Goal: Information Seeking & Learning: Get advice/opinions

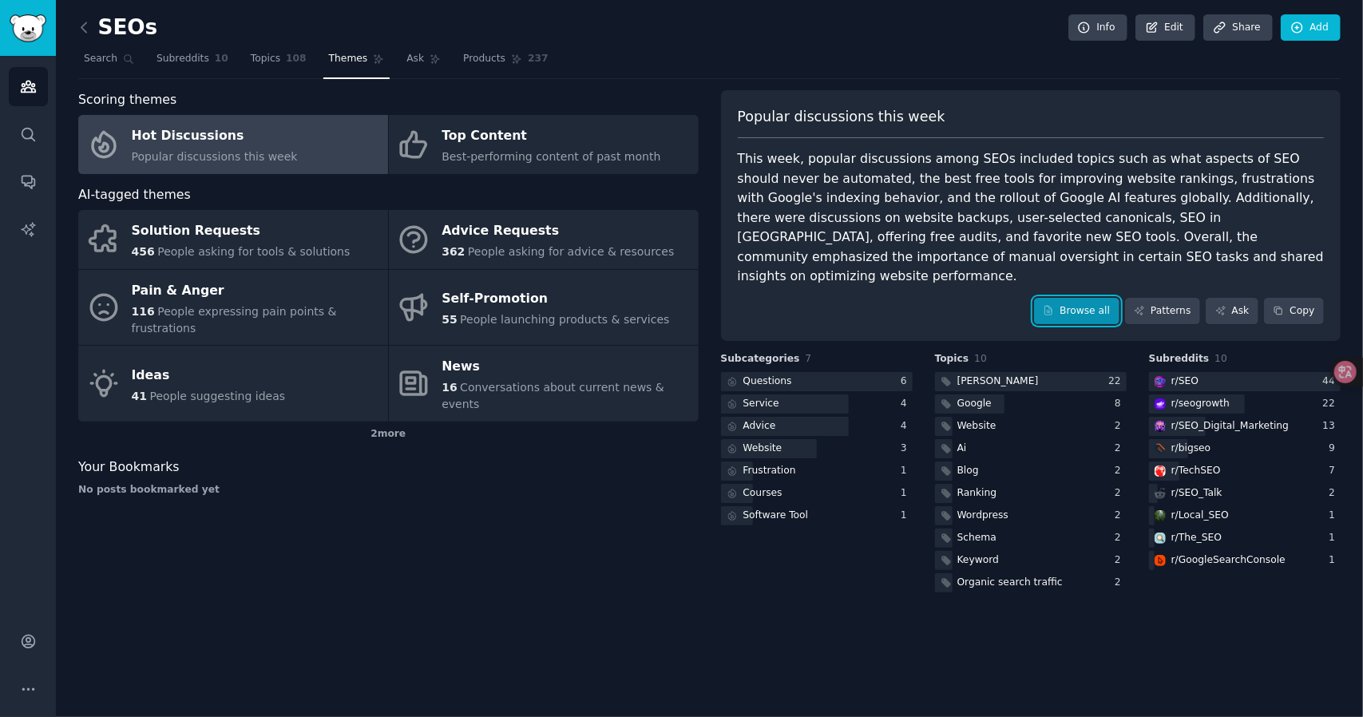
click at [1085, 298] on link "Browse all" at bounding box center [1076, 311] width 85 height 27
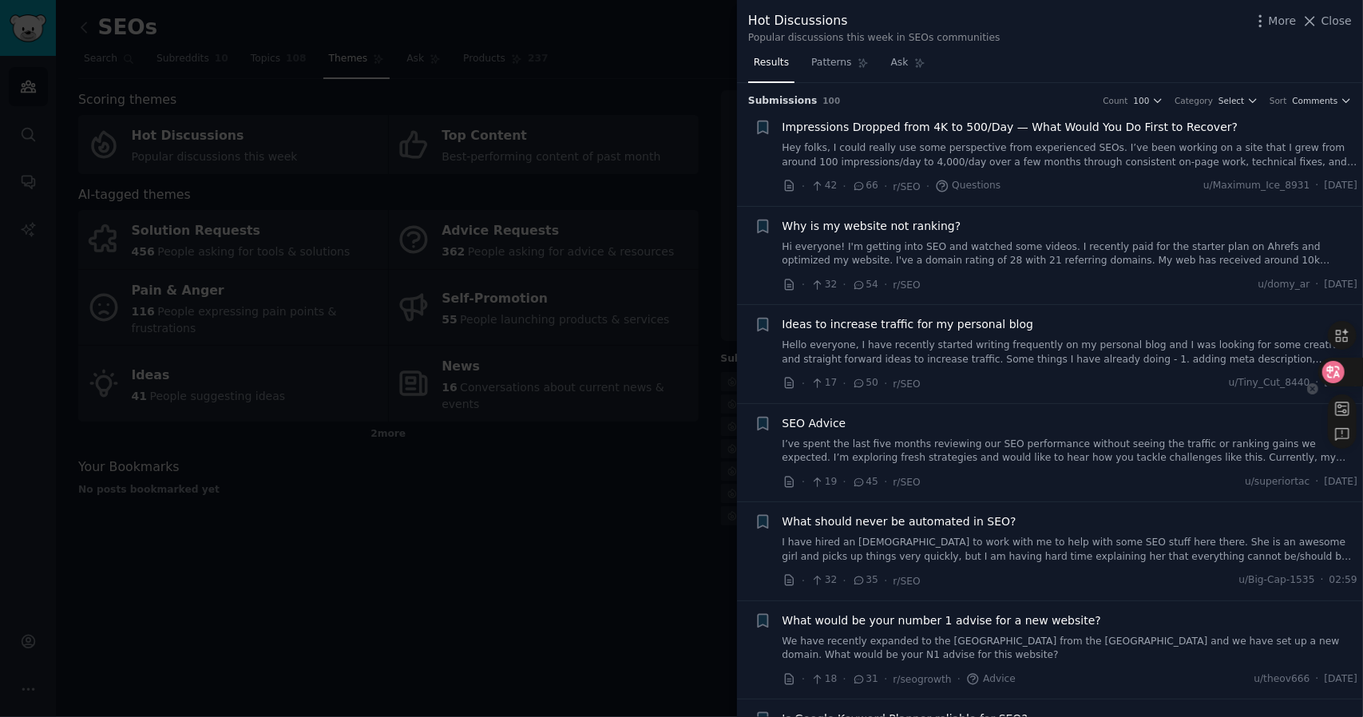
click at [1327, 375] on icon at bounding box center [1334, 372] width 16 height 16
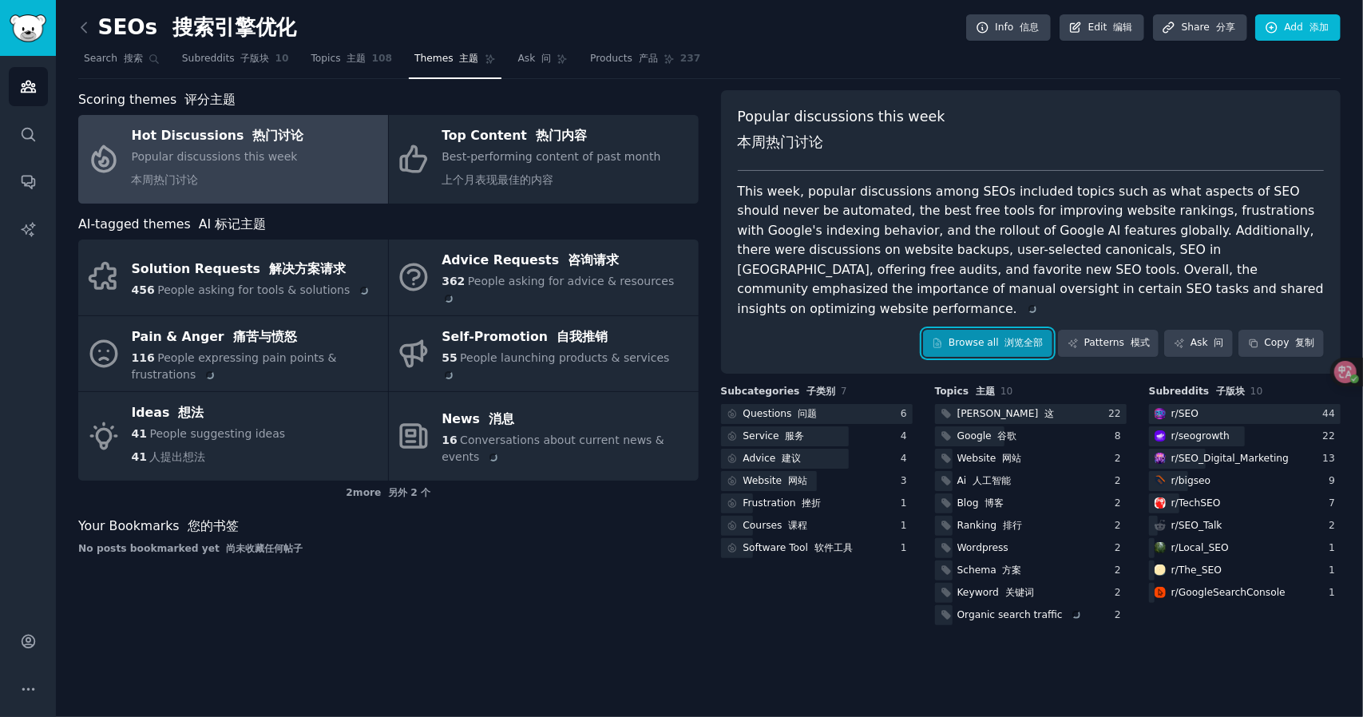
click at [1035, 338] on font "浏览全部" at bounding box center [1024, 342] width 38 height 11
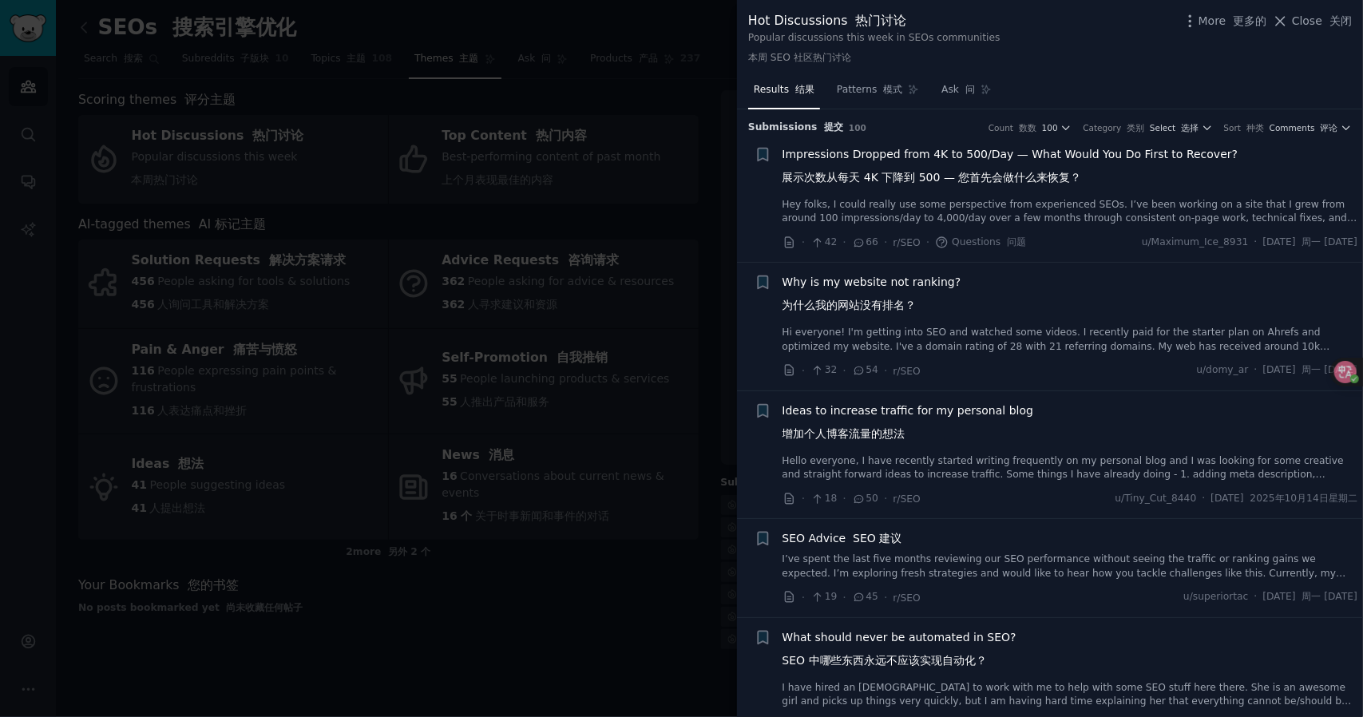
click at [549, 220] on div at bounding box center [681, 358] width 1363 height 717
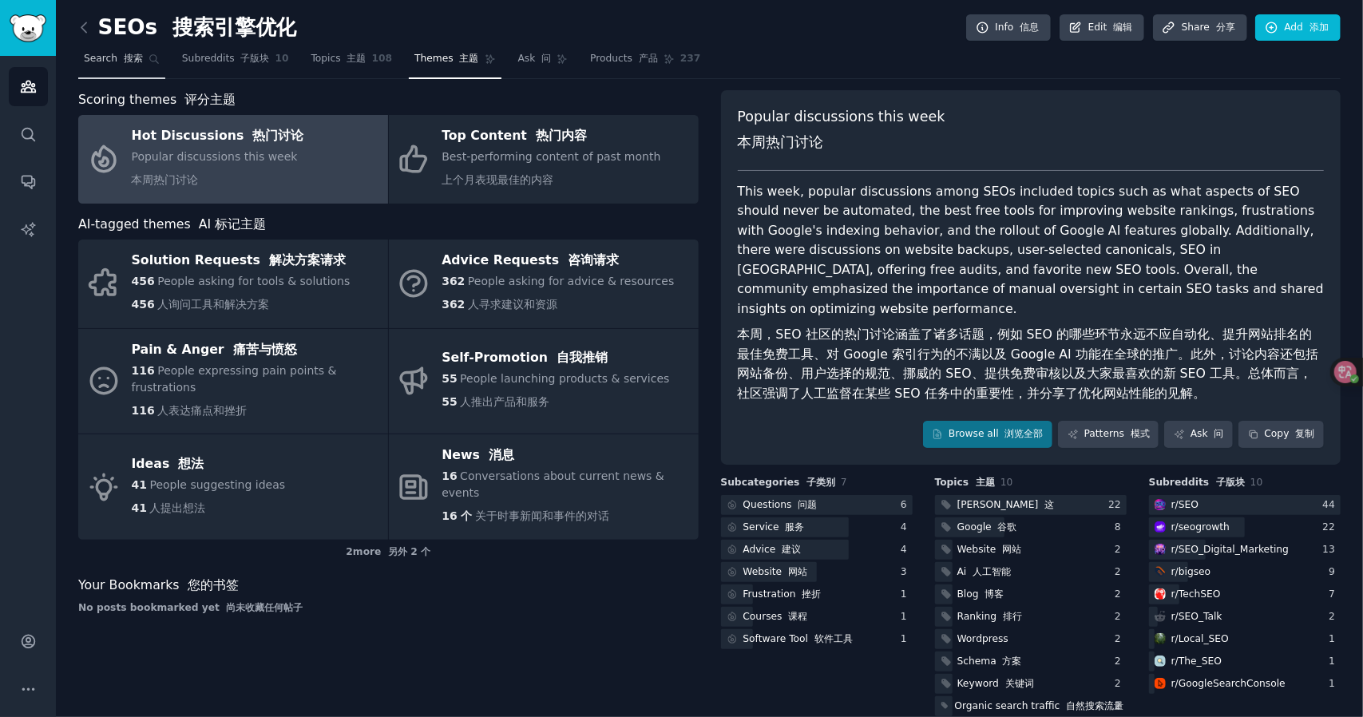
click at [110, 65] on span "Search 搜索" at bounding box center [113, 59] width 59 height 14
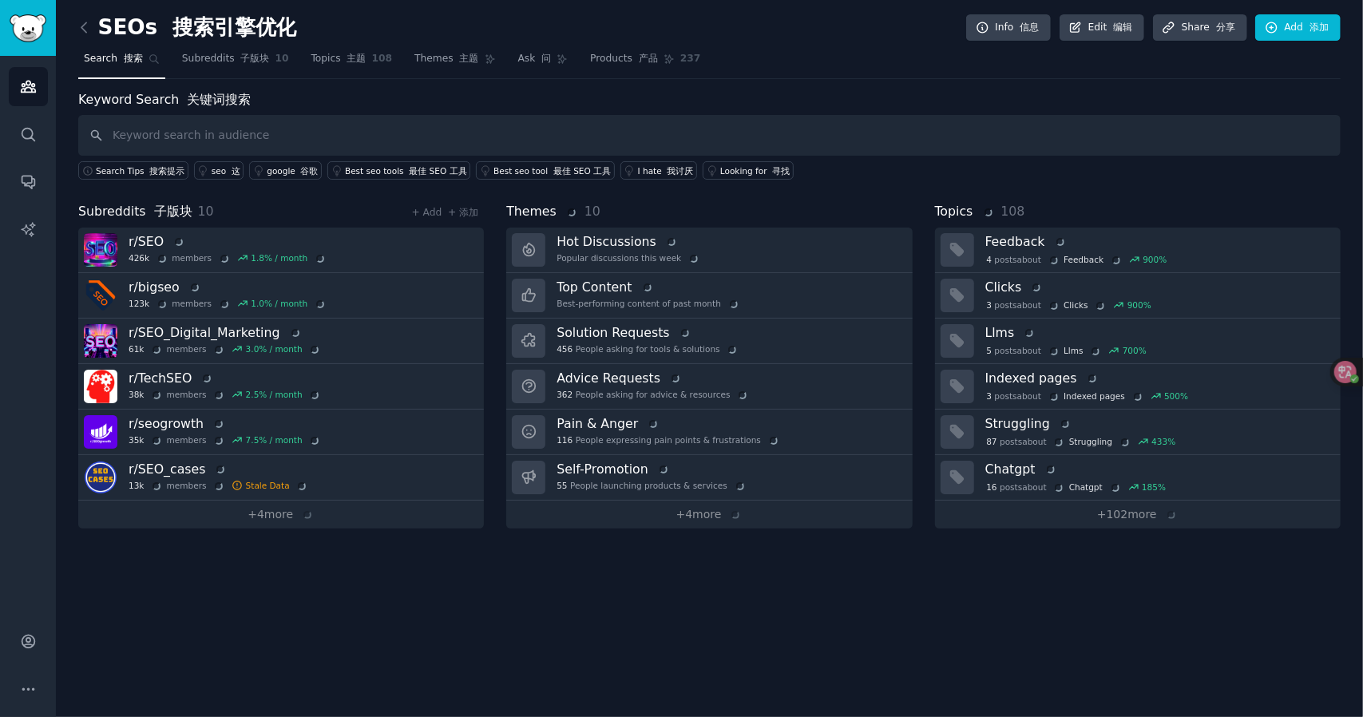
click at [271, 121] on input "text" at bounding box center [709, 135] width 1263 height 41
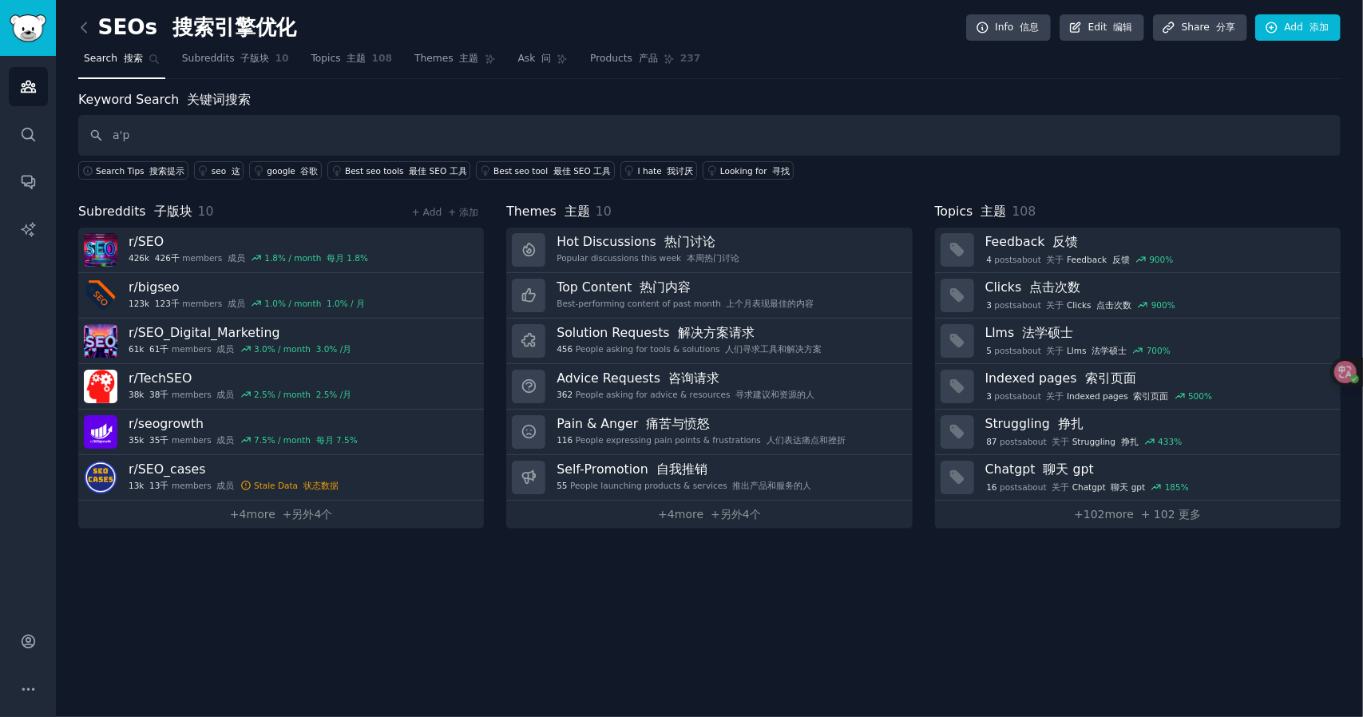
type input "a"
type input "pain"
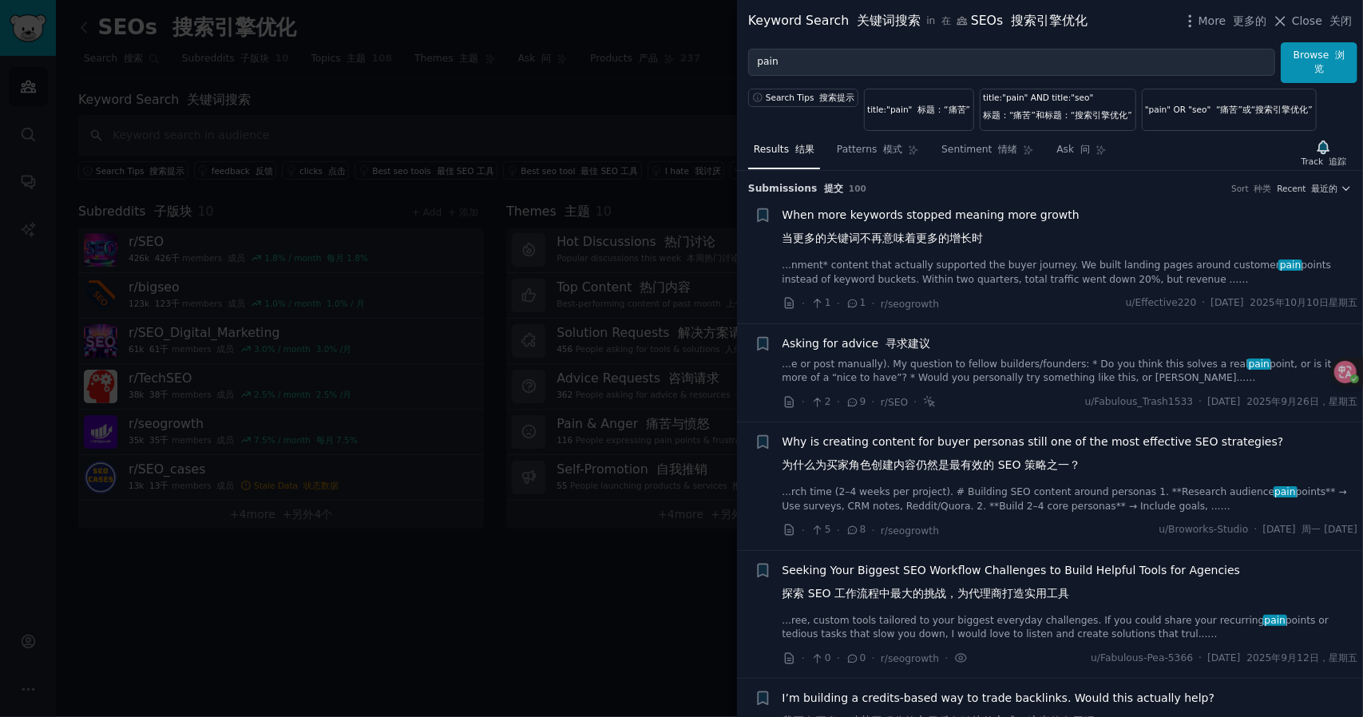
click at [1001, 344] on div "Asking for advice 寻求建议" at bounding box center [1071, 343] width 576 height 17
click at [878, 335] on span "Asking for advice 寻求建议" at bounding box center [857, 343] width 149 height 17
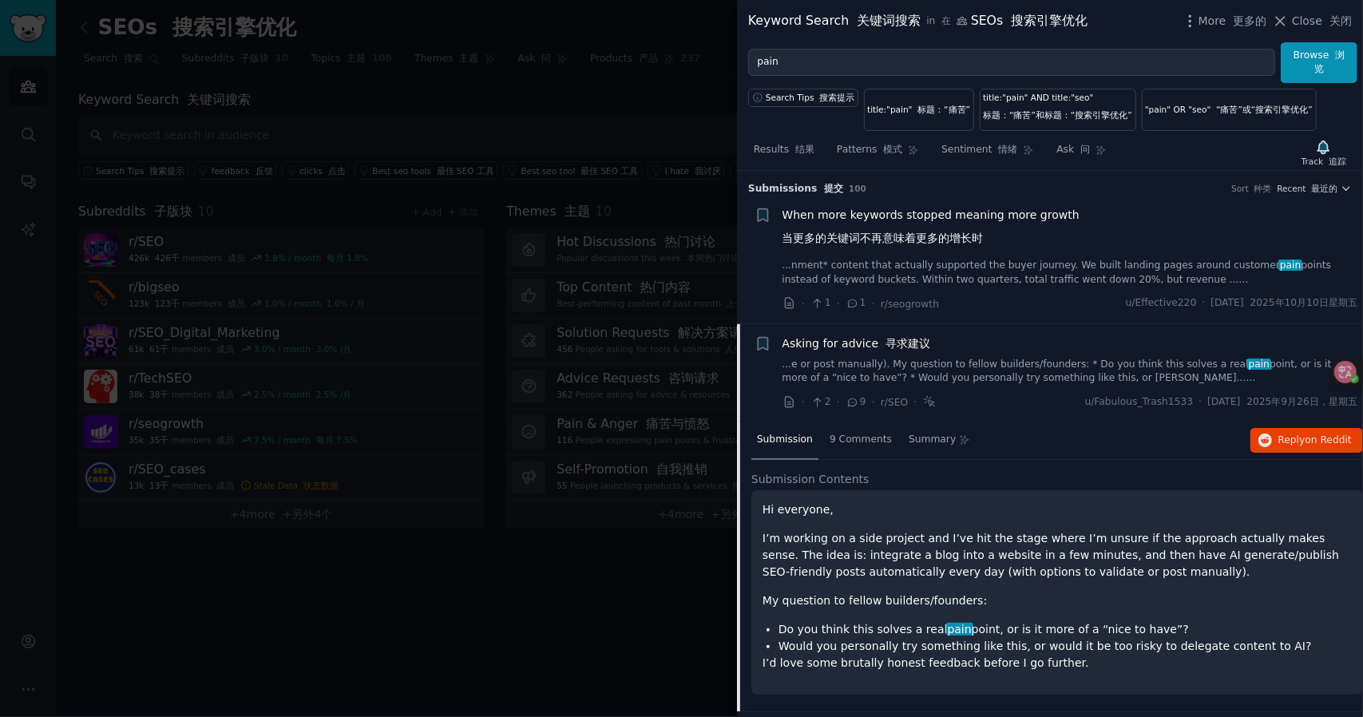
scroll to position [153, 0]
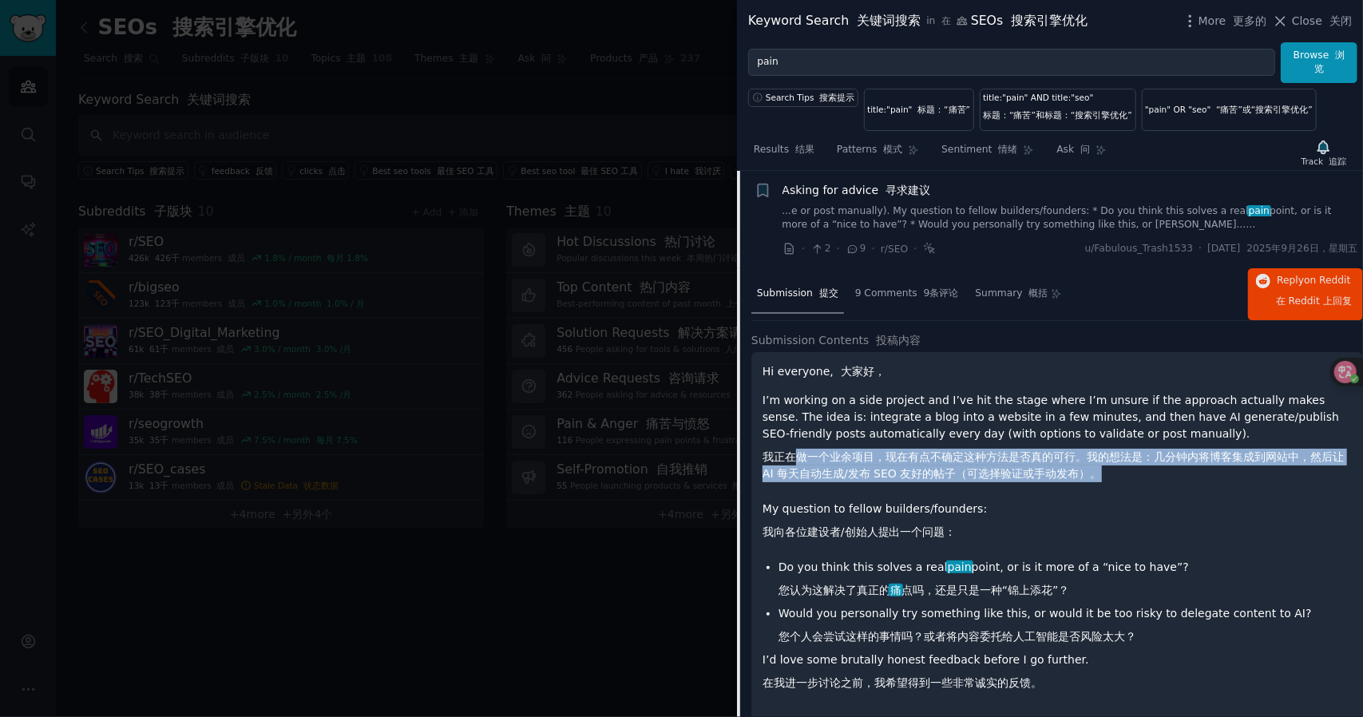
drag, startPoint x: 799, startPoint y: 458, endPoint x: 1105, endPoint y: 475, distance: 307.1
click at [1105, 475] on font "我正在做一个业余项目，现在有点不确定这种方法是否真的可行。我的想法是：几分钟内将博客集成到网站中，然后让 AI 每天自动生成/发布 SEO 友好的帖子（可选择…" at bounding box center [1057, 466] width 589 height 34
click at [874, 454] on font "我正在做一个业余项目，现在有点不确定这种方法是否真的可行。我的想法是：几分钟内将博客集成到网站中，然后让 AI 每天自动生成/发布 SEO 友好的帖子（可选择…" at bounding box center [1057, 466] width 589 height 34
click at [872, 454] on font "我正在做一个业余项目，现在有点不确定这种方法是否真的可行。我的想法是：几分钟内将博客集成到网站中，然后让 AI 每天自动生成/发布 SEO 友好的帖子（可选择…" at bounding box center [1053, 465] width 581 height 30
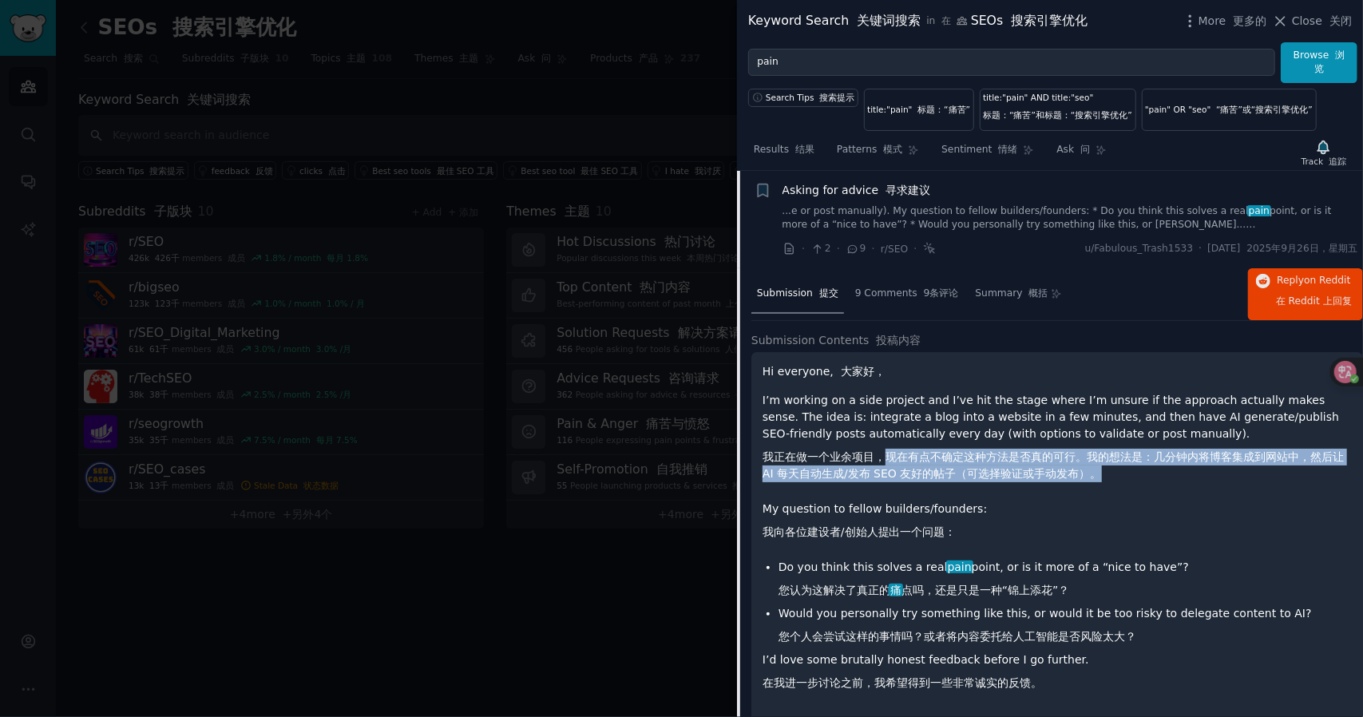
click at [1119, 472] on font "我正在做一个业余项目，现在有点不确定这种方法是否真的可行。我的想法是：几分钟内将博客集成到网站中，然后让 AI 每天自动生成/发布 SEO 友好的帖子（可选择…" at bounding box center [1057, 466] width 589 height 34
click at [1120, 472] on font "我正在做一个业余项目，现在有点不确定这种方法是否真的可行。我的想法是：几分钟内将博客集成到网站中，然后让 AI 每天自动生成/发布 SEO 友好的帖子（可选择…" at bounding box center [1057, 466] width 589 height 34
drag, startPoint x: 1144, startPoint y: 466, endPoint x: 904, endPoint y: 449, distance: 241.0
click at [904, 449] on font "我正在做一个业余项目，现在有点不确定这种方法是否真的可行。我的想法是：几分钟内将博客集成到网站中，然后让 AI 每天自动生成/发布 SEO 友好的帖子（可选择…" at bounding box center [1057, 466] width 589 height 34
click at [904, 450] on font "我正在做一个业余项目，现在有点不确定这种方法是否真的可行。我的想法是：几分钟内将博客集成到网站中，然后让 AI 每天自动生成/发布 SEO 友好的帖子（可选择…" at bounding box center [1053, 465] width 581 height 30
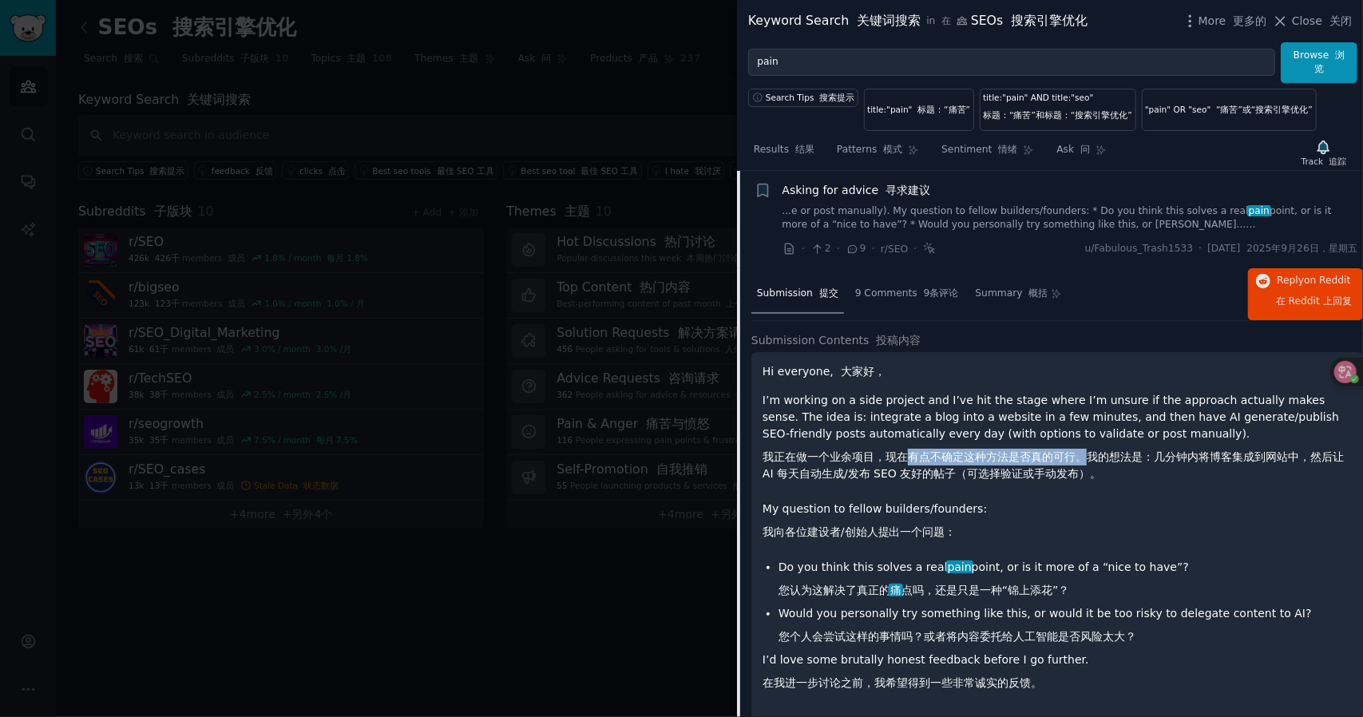
click at [1103, 462] on font "我正在做一个业余项目，现在有点不确定这种方法是否真的可行。我的想法是：几分钟内将博客集成到网站中，然后让 AI 每天自动生成/发布 SEO 友好的帖子（可选择…" at bounding box center [1057, 466] width 589 height 34
click at [1135, 462] on font "我正在做一个业余项目，现在有点不确定这种方法是否真的可行。我的想法是：几分钟内将博客集成到网站中，然后让 AI 每天自动生成/发布 SEO 友好的帖子（可选择…" at bounding box center [1057, 466] width 589 height 34
click at [928, 464] on font "我正在做一个业余项目，现在有点不确定这种方法是否真的可行。我的想法是：几分钟内将博客集成到网站中，然后让 AI 每天自动生成/发布 SEO 友好的帖子（可选择…" at bounding box center [1057, 466] width 589 height 34
click at [922, 462] on font "我正在做一个业余项目，现在有点不确定这种方法是否真的可行。我的想法是：几分钟内将博客集成到网站中，然后让 AI 每天自动生成/发布 SEO 友好的帖子（可选择…" at bounding box center [1057, 466] width 589 height 34
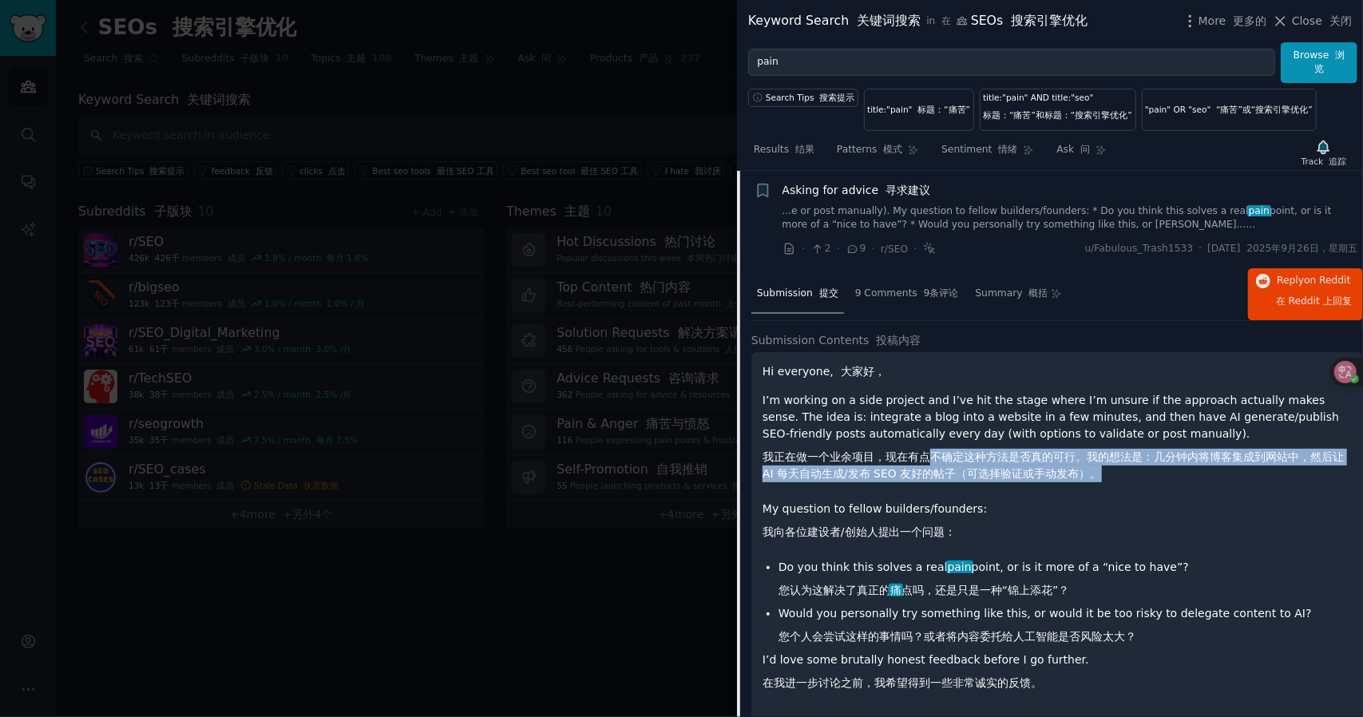
drag, startPoint x: 1065, startPoint y: 474, endPoint x: 1209, endPoint y: 484, distance: 144.9
click at [1188, 484] on p "I’m working on a side project and I’ve hit the stage where I’m unsure if the ap…" at bounding box center [1057, 440] width 589 height 97
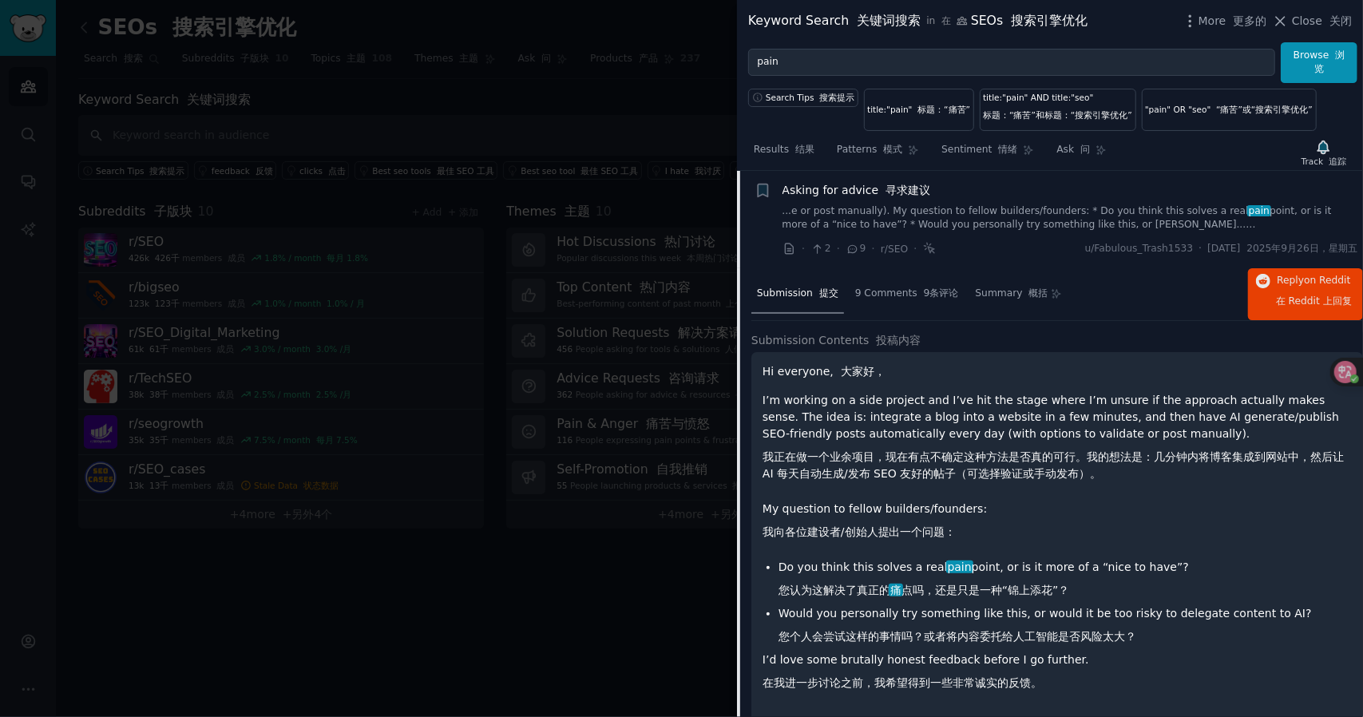
click at [1210, 484] on p "I’m working on a side project and I’ve hit the stage where I’m unsure if the ap…" at bounding box center [1057, 440] width 589 height 97
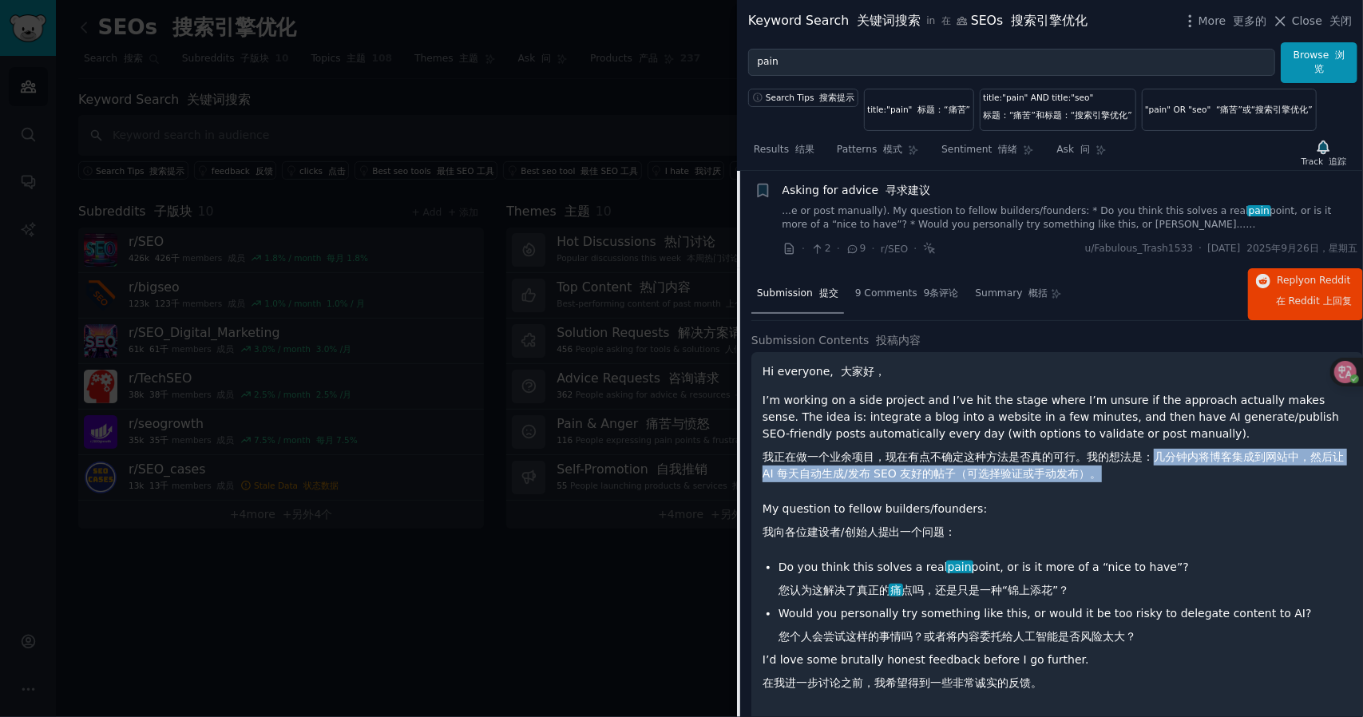
drag, startPoint x: 1200, startPoint y: 456, endPoint x: 1293, endPoint y: 475, distance: 94.6
click at [1293, 475] on font "我正在做一个业余项目，现在有点不确定这种方法是否真的可行。我的想法是：几分钟内将博客集成到网站中，然后让 AI 每天自动生成/发布 SEO 友好的帖子（可选择…" at bounding box center [1057, 466] width 589 height 34
click at [1211, 474] on font "我正在做一个业余项目，现在有点不确定这种方法是否真的可行。我的想法是：几分钟内将博客集成到网站中，然后让 AI 每天自动生成/发布 SEO 友好的帖子（可选择…" at bounding box center [1057, 466] width 589 height 34
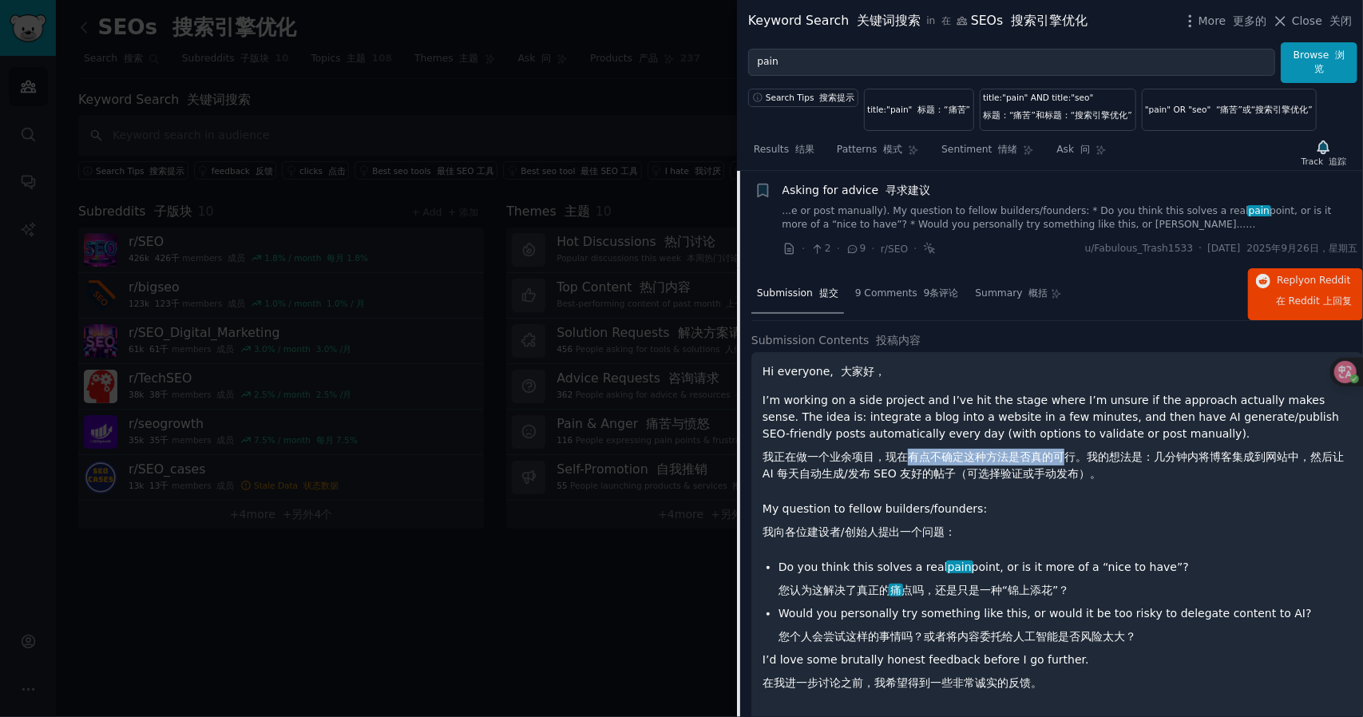
drag, startPoint x: 958, startPoint y: 456, endPoint x: 1071, endPoint y: 456, distance: 113.4
click at [1070, 456] on font "我正在做一个业余项目，现在有点不确定这种方法是否真的可行。我的想法是：几分钟内将博客集成到网站中，然后让 AI 每天自动生成/发布 SEO 友好的帖子（可选择…" at bounding box center [1053, 465] width 581 height 30
click at [1071, 456] on font "我正在做一个业余项目，现在有点不确定这种方法是否真的可行。我的想法是：几分钟内将博客集成到网站中，然后让 AI 每天自动生成/发布 SEO 友好的帖子（可选择…" at bounding box center [1053, 465] width 581 height 30
drag, startPoint x: 1140, startPoint y: 456, endPoint x: 1172, endPoint y: 458, distance: 31.2
click at [1172, 458] on font "我正在做一个业余项目，现在有点不确定这种方法是否真的可行。我的想法是：几分钟内将博客集成到网站中，然后让 AI 每天自动生成/发布 SEO 友好的帖子（可选择…" at bounding box center [1053, 465] width 581 height 30
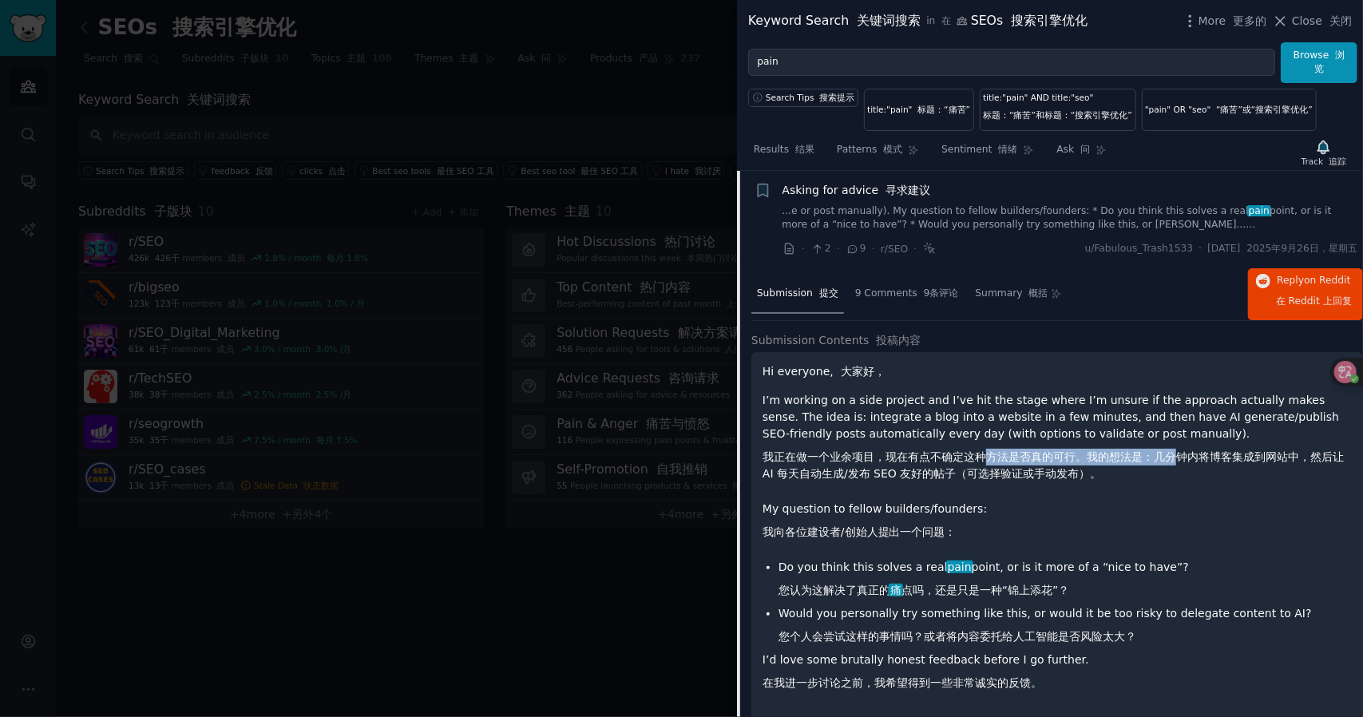
click at [1172, 458] on font "我正在做一个业余项目，现在有点不确定这种方法是否真的可行。我的想法是：几分钟内将博客集成到网站中，然后让 AI 每天自动生成/发布 SEO 友好的帖子（可选择…" at bounding box center [1053, 465] width 581 height 30
click at [1150, 459] on font "我正在做一个业余项目，现在有点不确定这种方法是否真的可行。我的想法是：几分钟内将博客集成到网站中，然后让 AI 每天自动生成/发布 SEO 友好的帖子（可选择…" at bounding box center [1053, 465] width 581 height 30
click at [1152, 459] on font "我正在做一个业余项目，现在有点不确定这种方法是否真的可行。我的想法是：几分钟内将博客集成到网站中，然后让 AI 每天自动生成/发布 SEO 友好的帖子（可选择…" at bounding box center [1053, 465] width 581 height 30
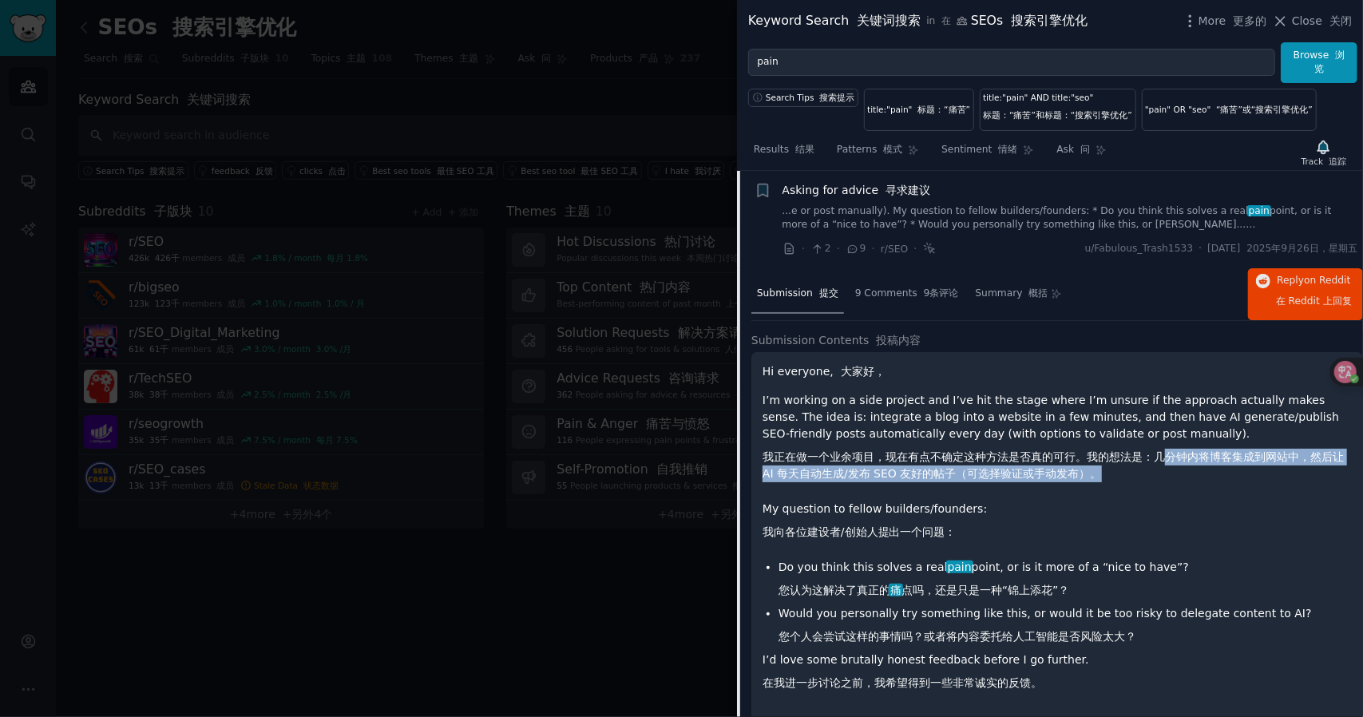
drag, startPoint x: 1200, startPoint y: 464, endPoint x: 1236, endPoint y: 471, distance: 36.6
click at [1236, 471] on font "我正在做一个业余项目，现在有点不确定这种方法是否真的可行。我的想法是：几分钟内将博客集成到网站中，然后让 AI 每天自动生成/发布 SEO 友好的帖子（可选择…" at bounding box center [1057, 466] width 589 height 34
click at [1215, 469] on font "我正在做一个业余项目，现在有点不确定这种方法是否真的可行。我的想法是：几分钟内将博客集成到网站中，然后让 AI 每天自动生成/发布 SEO 友好的帖子（可选择…" at bounding box center [1057, 466] width 589 height 34
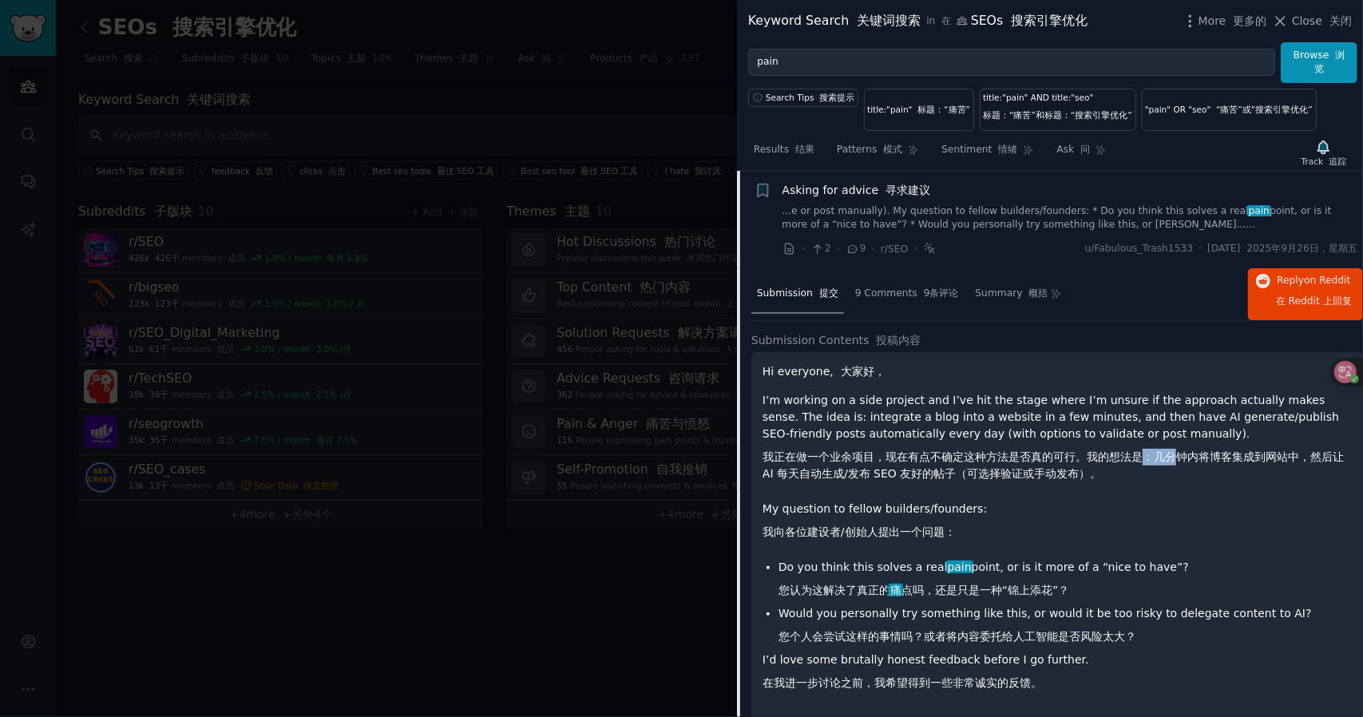
click at [1182, 462] on font "我正在做一个业余项目，现在有点不确定这种方法是否真的可行。我的想法是：几分钟内将博客集成到网站中，然后让 AI 每天自动生成/发布 SEO 友好的帖子（可选择…" at bounding box center [1057, 466] width 589 height 34
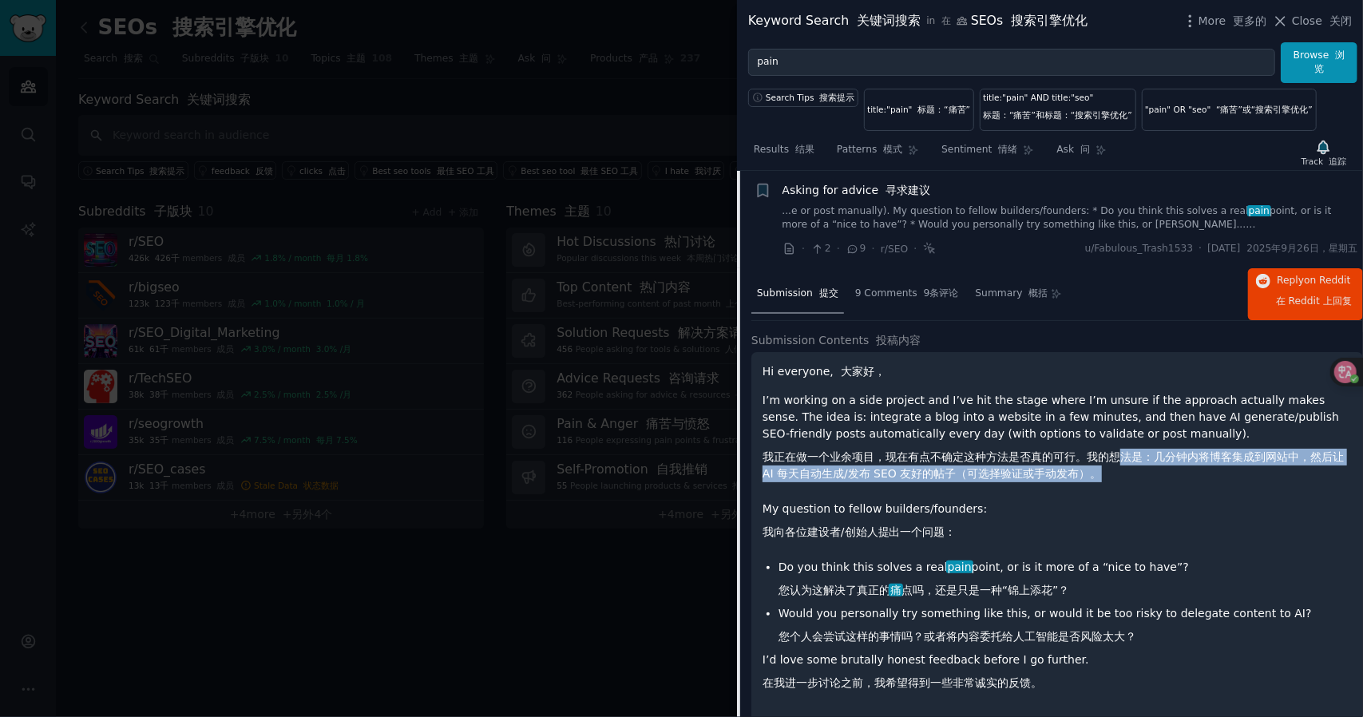
click at [1188, 480] on p "I’m working on a side project and I’ve hit the stage where I’m unsure if the ap…" at bounding box center [1057, 440] width 589 height 97
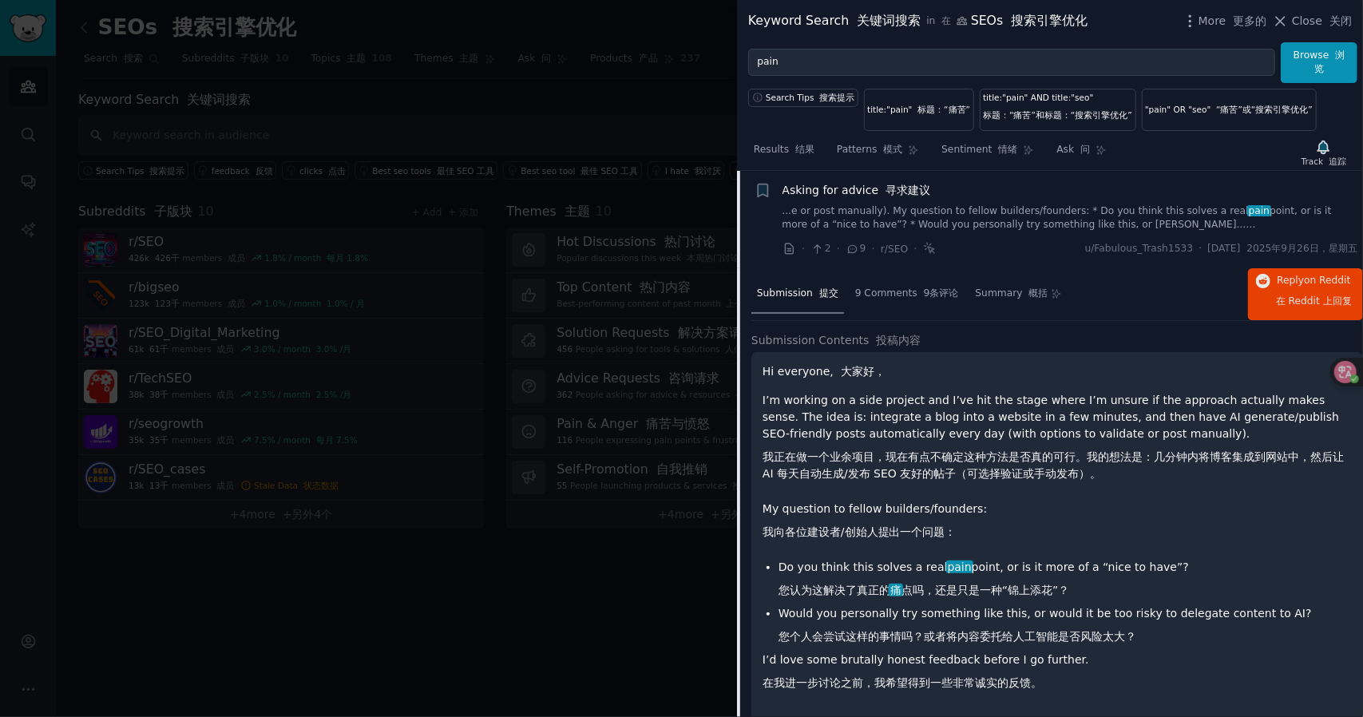
click at [1188, 480] on p "I’m working on a side project and I’ve hit the stage where I’m unsure if the ap…" at bounding box center [1057, 440] width 589 height 97
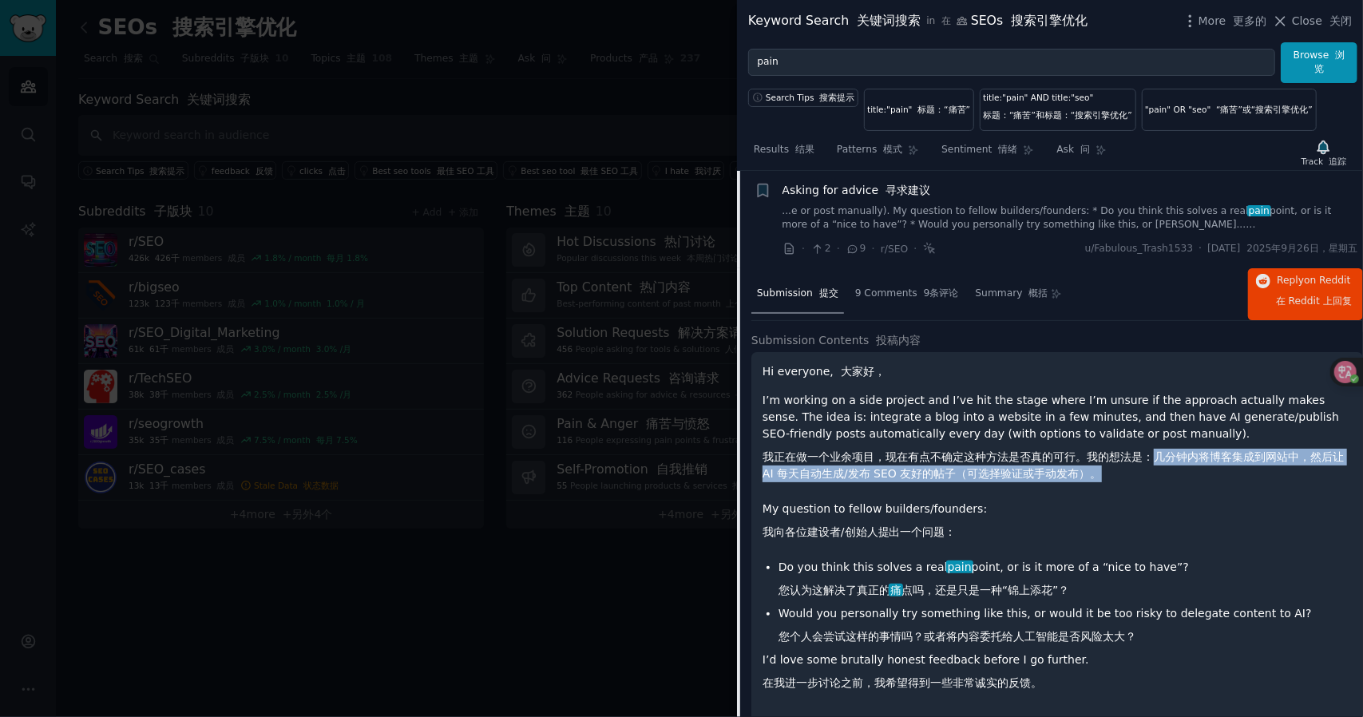
click at [1212, 481] on p "I’m working on a side project and I’ve hit the stage where I’m unsure if the ap…" at bounding box center [1057, 440] width 589 height 97
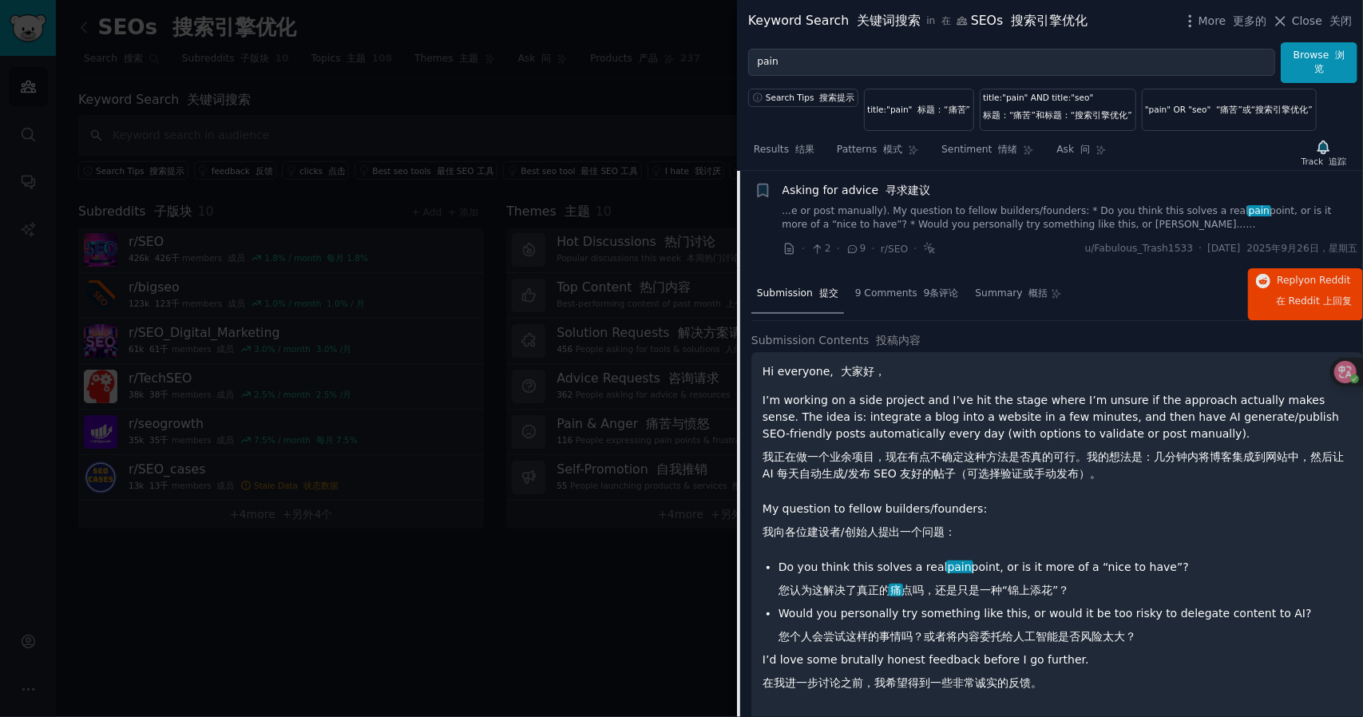
click at [1212, 481] on p "I’m working on a side project and I’ve hit the stage where I’m unsure if the ap…" at bounding box center [1057, 440] width 589 height 97
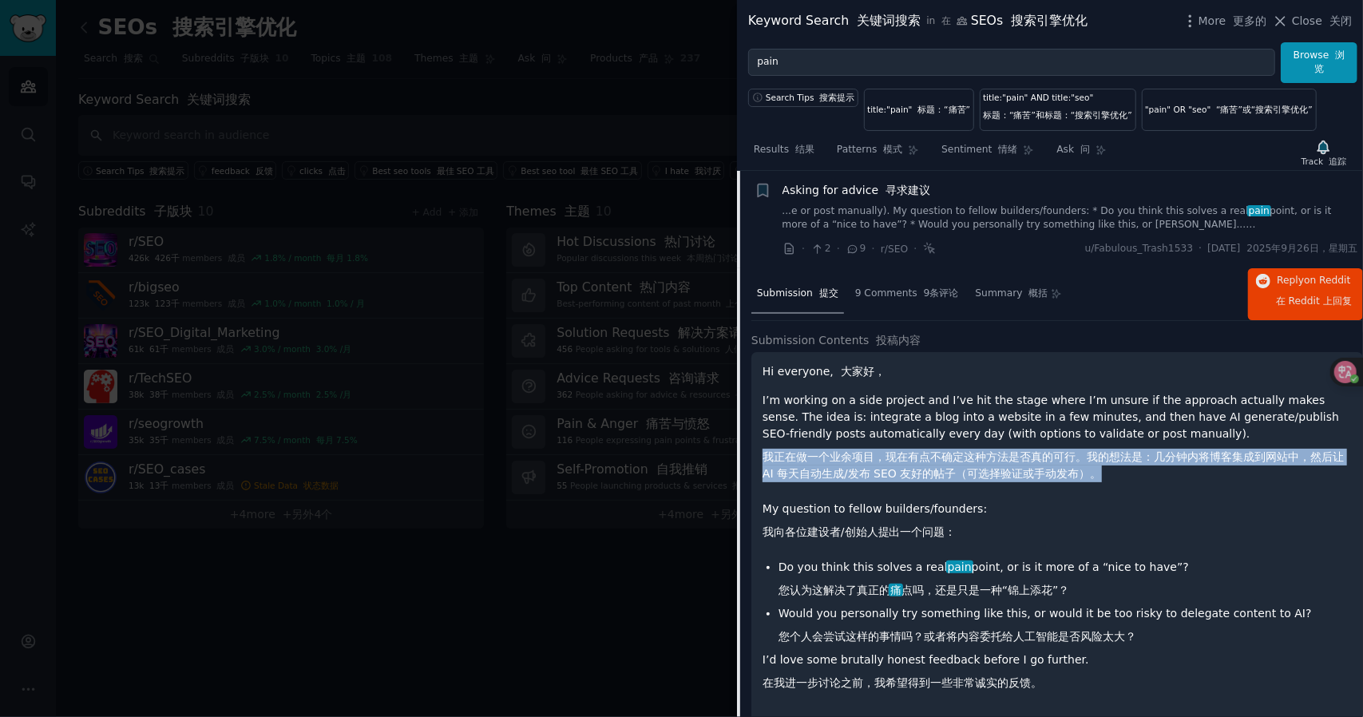
click at [1204, 469] on p "I’m working on a side project and I’ve hit the stage where I’m unsure if the ap…" at bounding box center [1057, 440] width 589 height 97
click at [1212, 470] on font "我正在做一个业余项目，现在有点不确定这种方法是否真的可行。我的想法是：几分钟内将博客集成到网站中，然后让 AI 每天自动生成/发布 SEO 友好的帖子（可选择…" at bounding box center [1057, 466] width 589 height 34
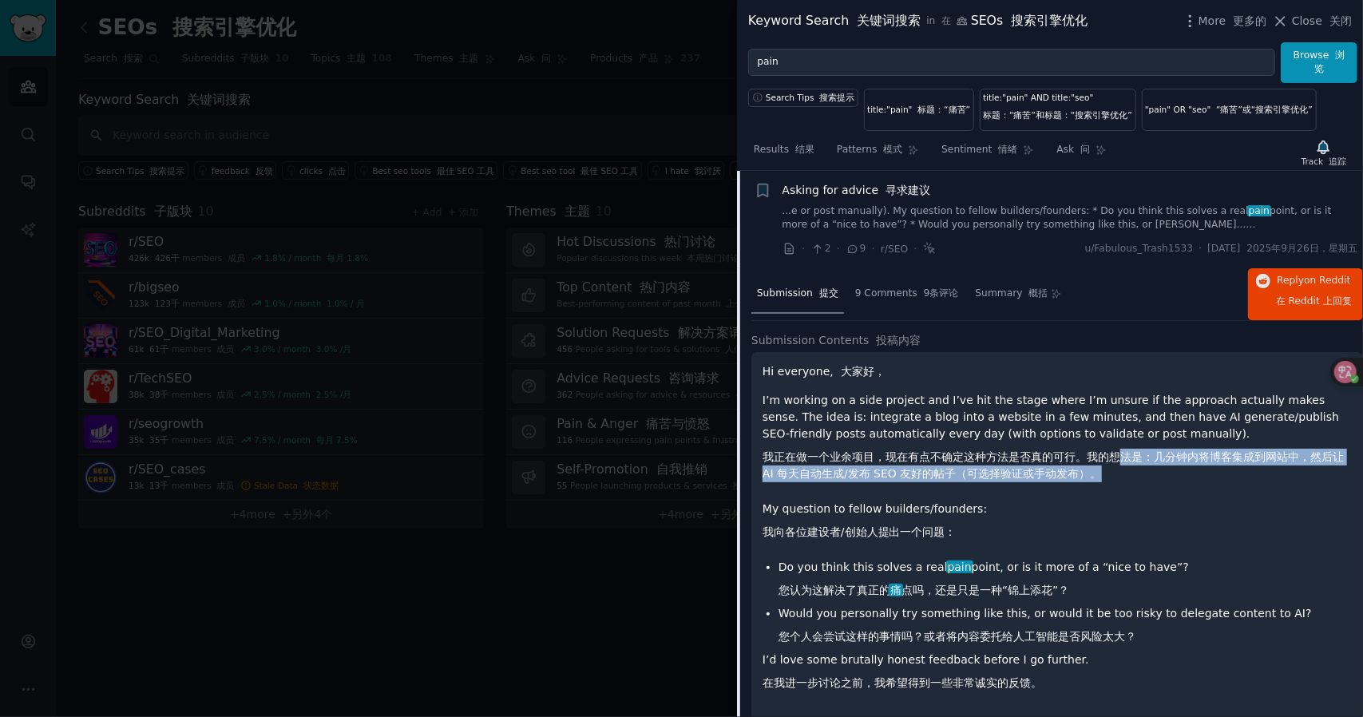
click at [1213, 480] on font "我正在做一个业余项目，现在有点不确定这种方法是否真的可行。我的想法是：几分钟内将博客集成到网站中，然后让 AI 每天自动生成/发布 SEO 友好的帖子（可选择…" at bounding box center [1057, 466] width 589 height 34
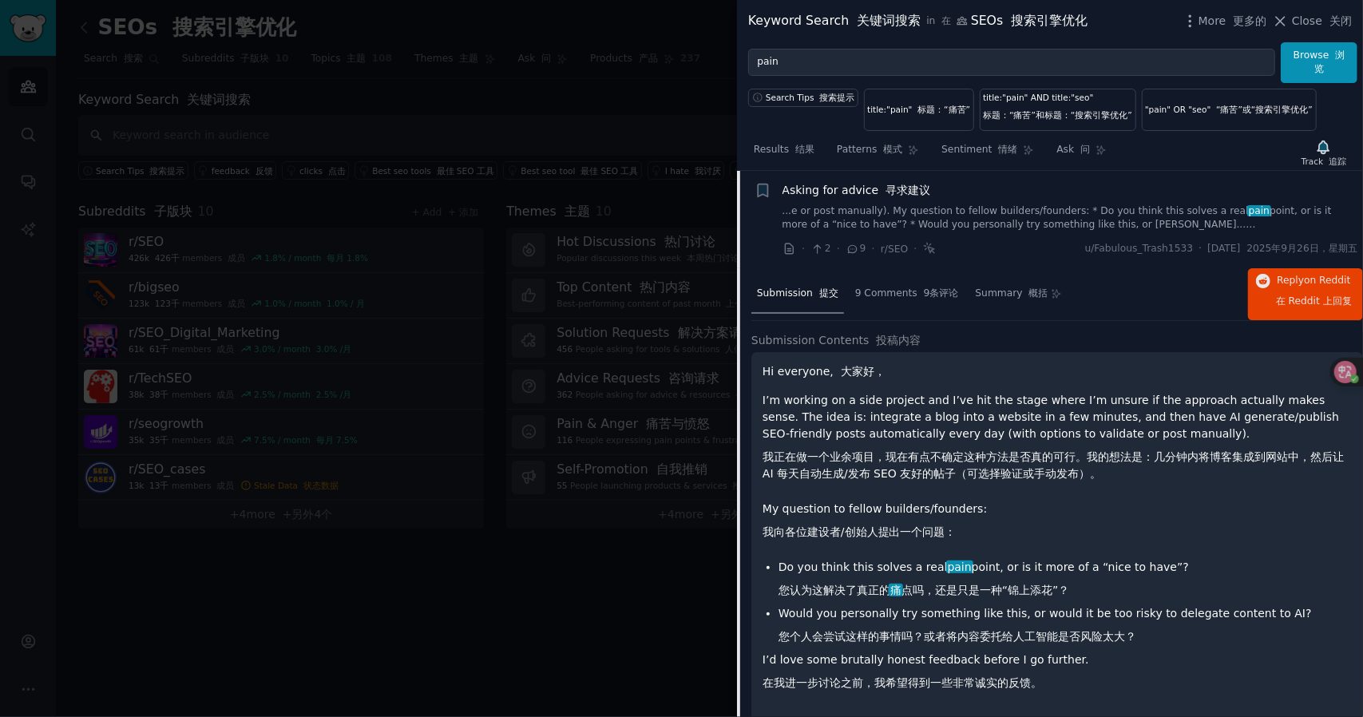
click at [1213, 480] on p "I’m working on a side project and I’ve hit the stage where I’m unsure if the ap…" at bounding box center [1057, 440] width 589 height 97
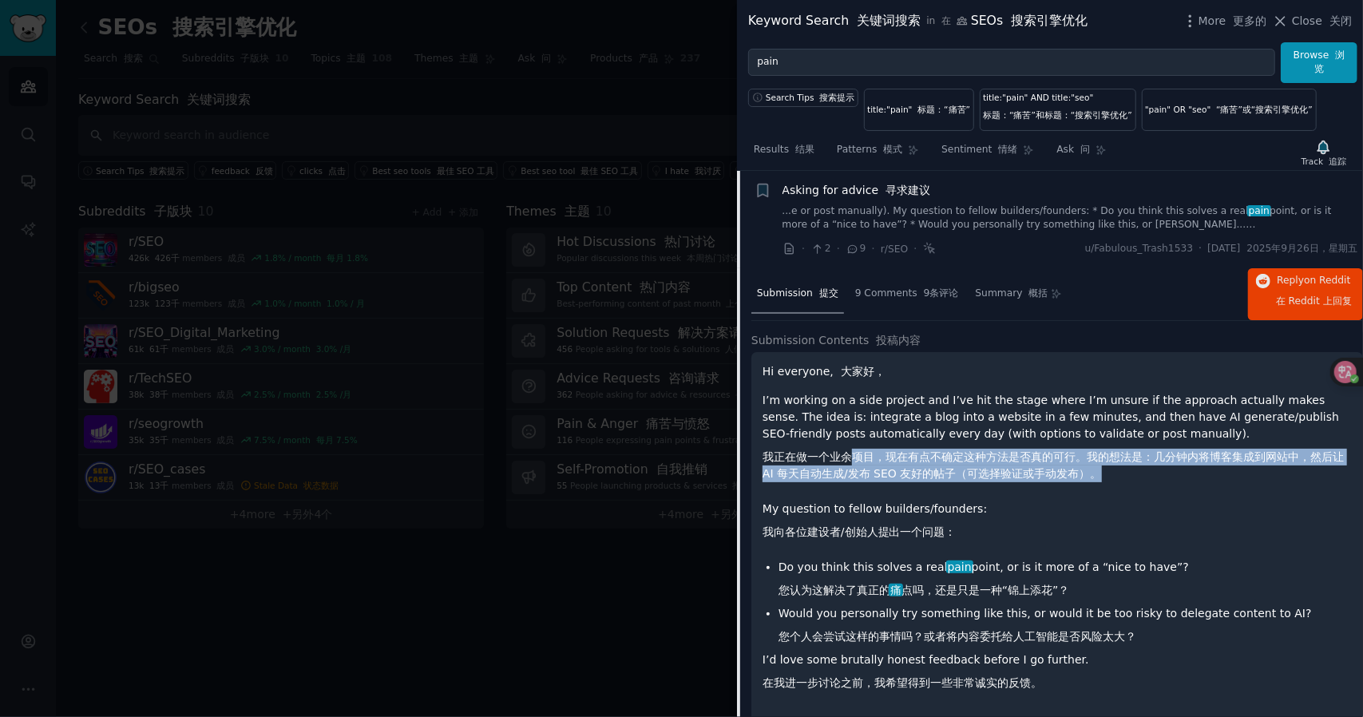
drag, startPoint x: 930, startPoint y: 461, endPoint x: 851, endPoint y: 458, distance: 78.3
click at [851, 458] on font "我正在做一个业余项目，现在有点不确定这种方法是否真的可行。我的想法是：几分钟内将博客集成到网站中，然后让 AI 每天自动生成/发布 SEO 友好的帖子（可选择…" at bounding box center [1057, 466] width 589 height 34
click at [851, 458] on font "我正在做一个业余项目，现在有点不确定这种方法是否真的可行。我的想法是：几分钟内将博客集成到网站中，然后让 AI 每天自动生成/发布 SEO 友好的帖子（可选择…" at bounding box center [1053, 465] width 581 height 30
drag, startPoint x: 1014, startPoint y: 483, endPoint x: 1091, endPoint y: 491, distance: 77.1
click at [1091, 491] on div "Hi everyone, 大家好， I’m working on a side project and I’ve hit the stage where I’…" at bounding box center [1057, 530] width 589 height 335
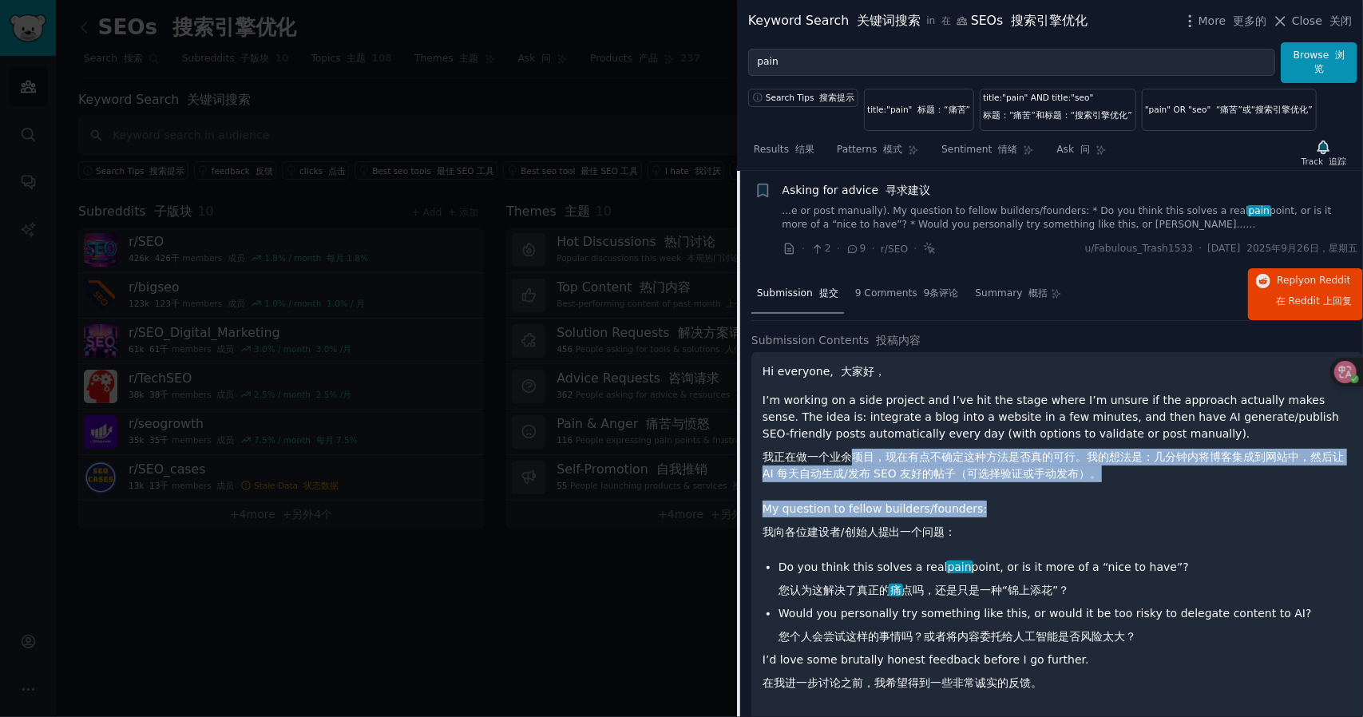
click at [1091, 491] on div "Hi everyone, 大家好， I’m working on a side project and I’ve hit the stage where I’…" at bounding box center [1057, 530] width 589 height 335
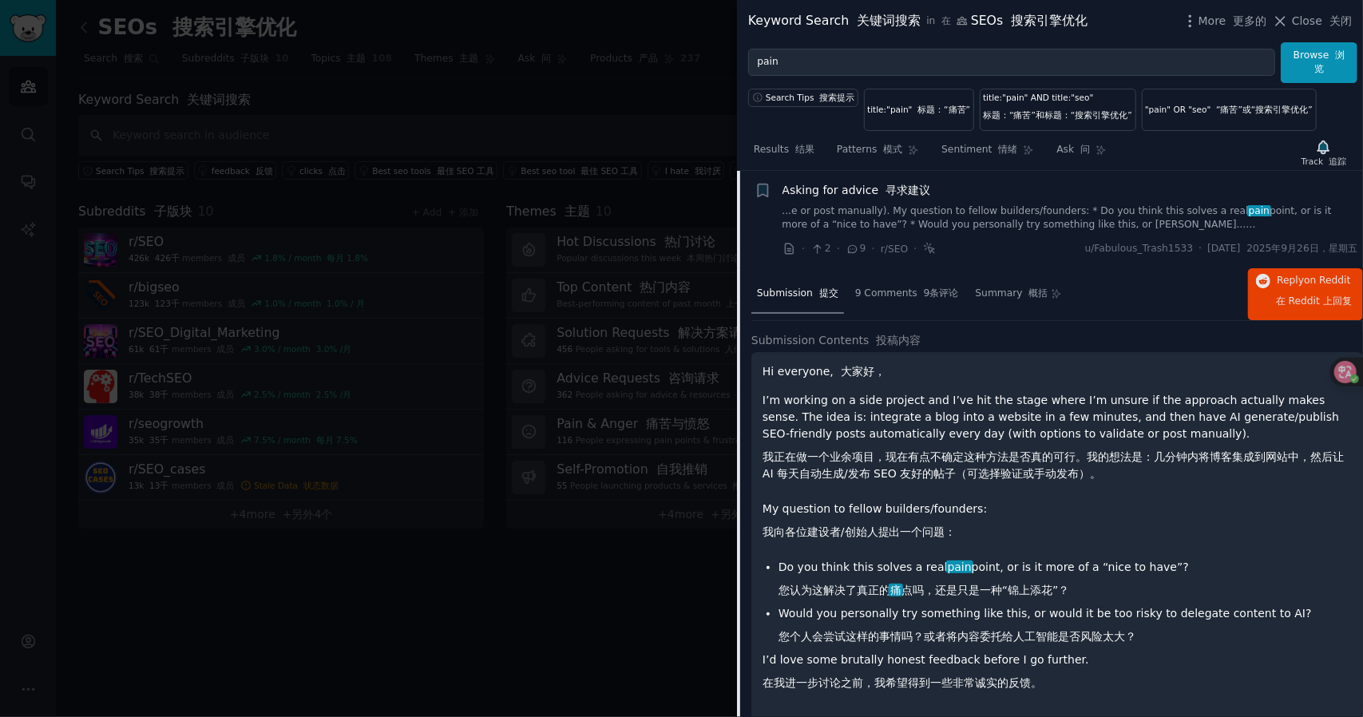
scroll to position [233, 0]
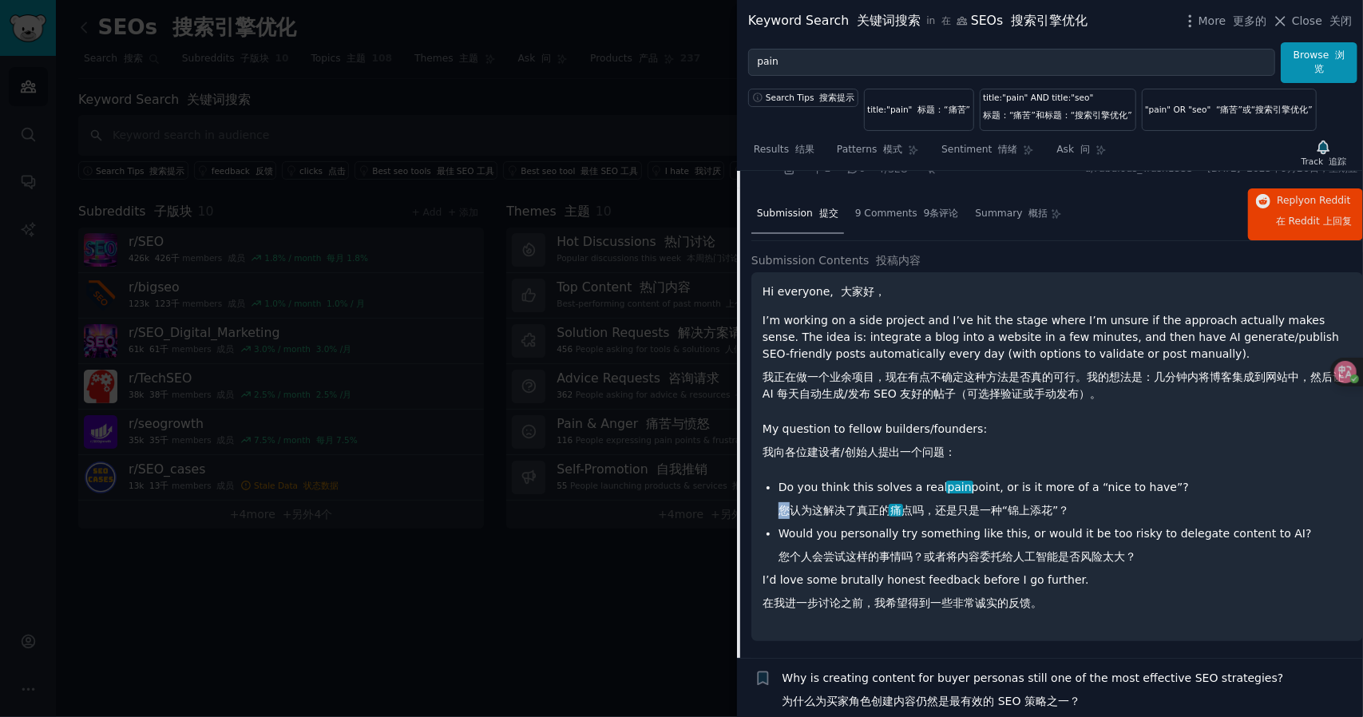
drag, startPoint x: 786, startPoint y: 502, endPoint x: 1058, endPoint y: 498, distance: 272.4
click at [1058, 498] on li "Do you think this solves a real pain point, or is it more of a “nice to have”? …" at bounding box center [1065, 502] width 573 height 46
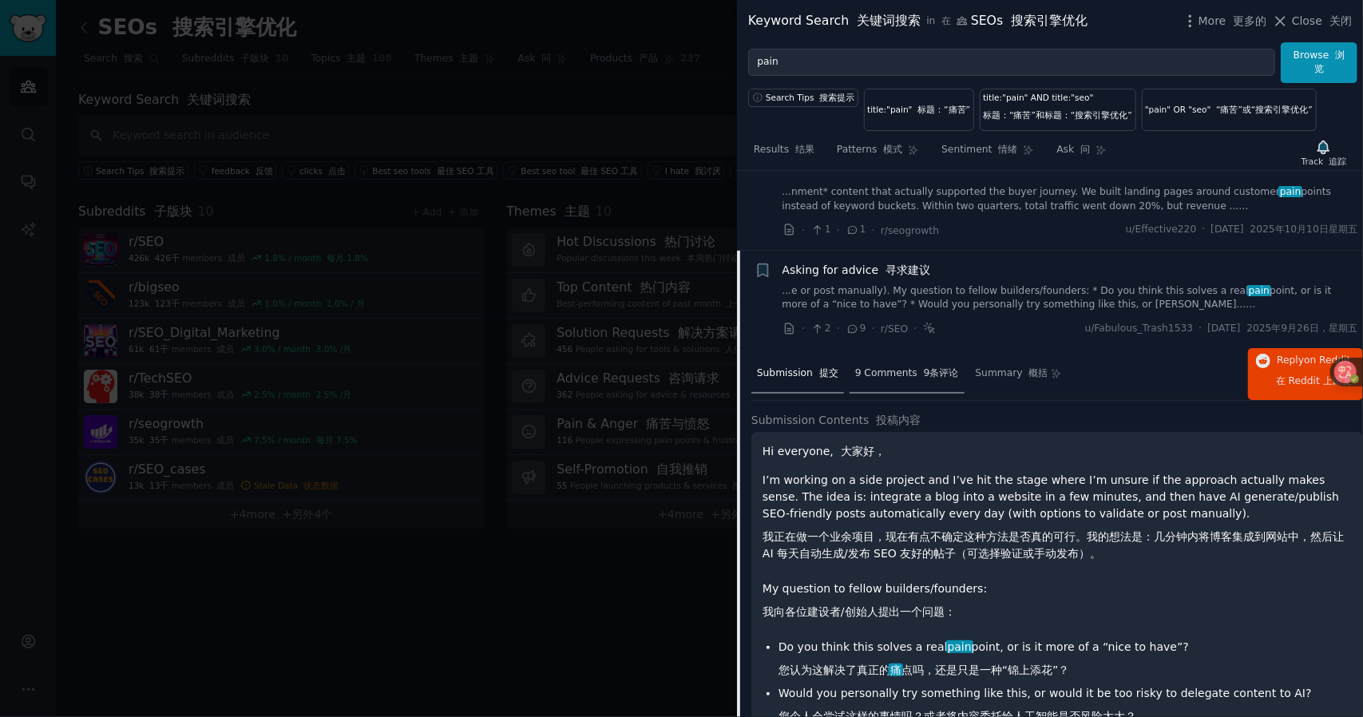
click at [891, 375] on span "9 Comments 9条评论" at bounding box center [907, 374] width 104 height 14
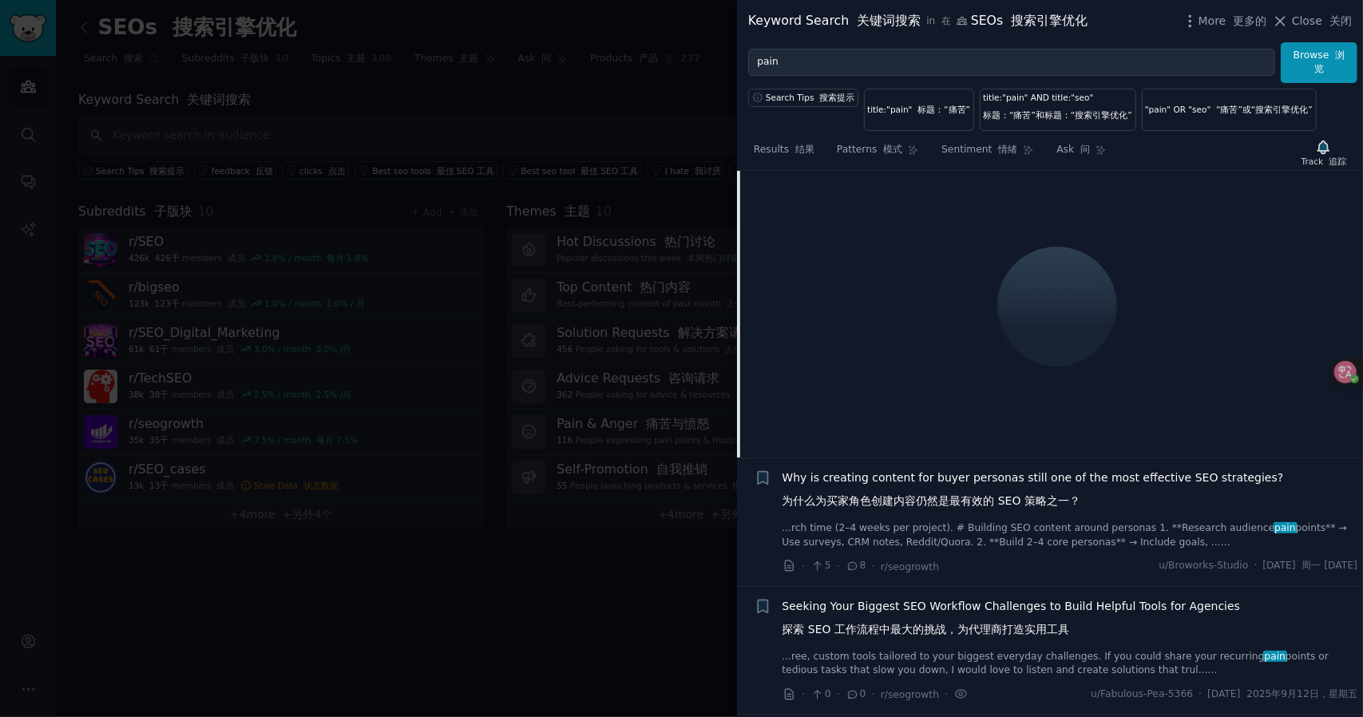
scroll to position [153, 0]
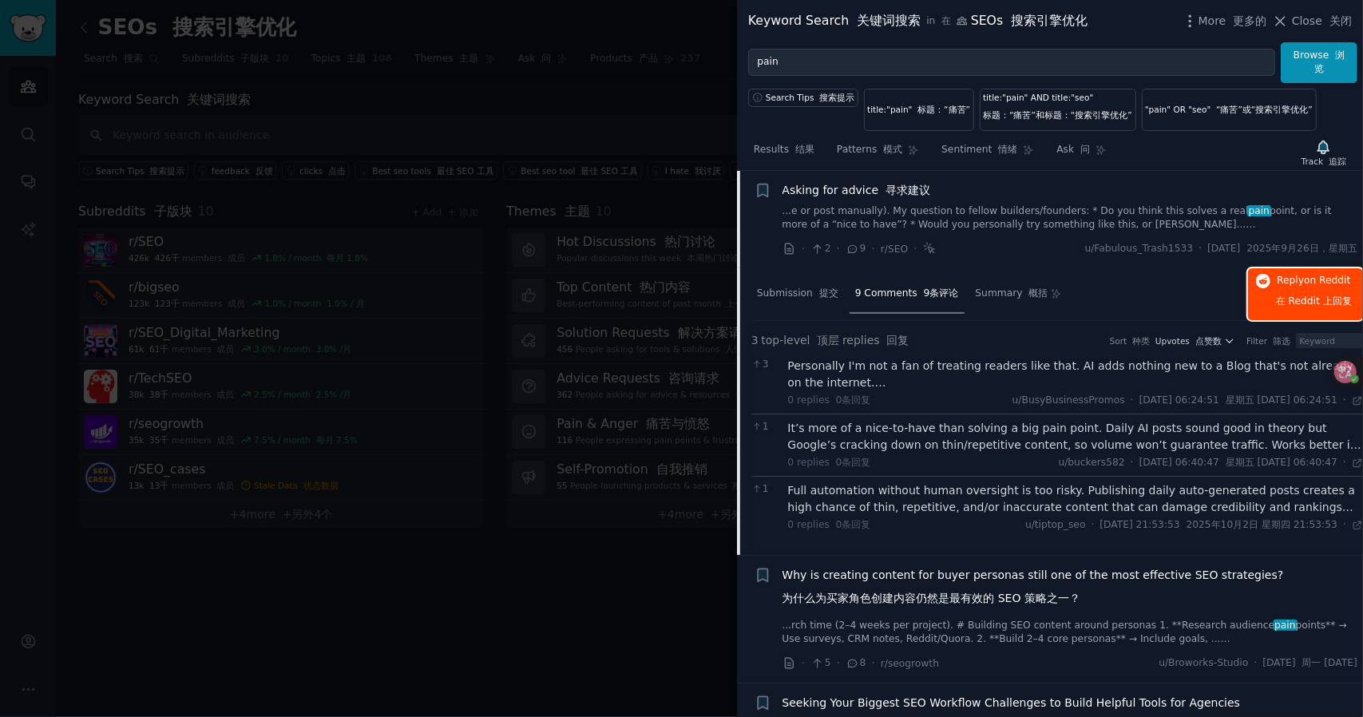
click at [1336, 285] on span "on Reddit" at bounding box center [1327, 280] width 46 height 11
click at [803, 289] on span "Submission 提交" at bounding box center [797, 294] width 81 height 14
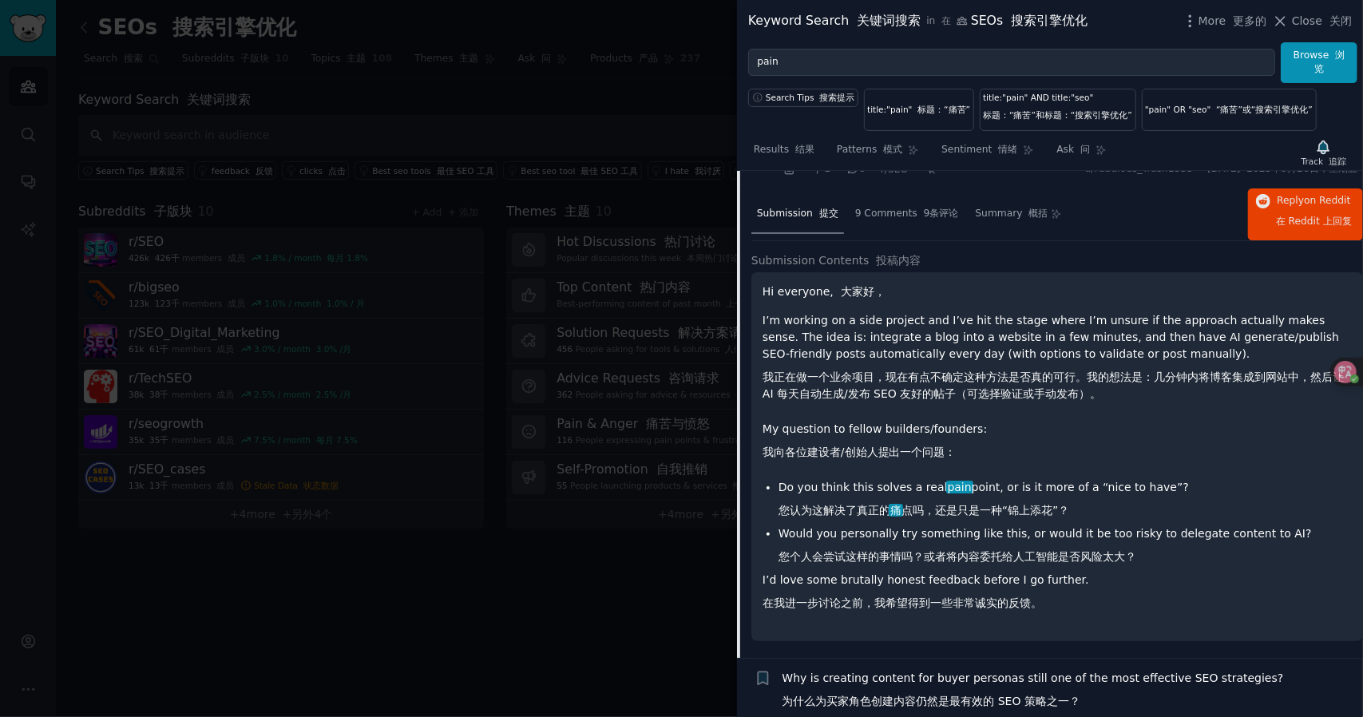
scroll to position [0, 0]
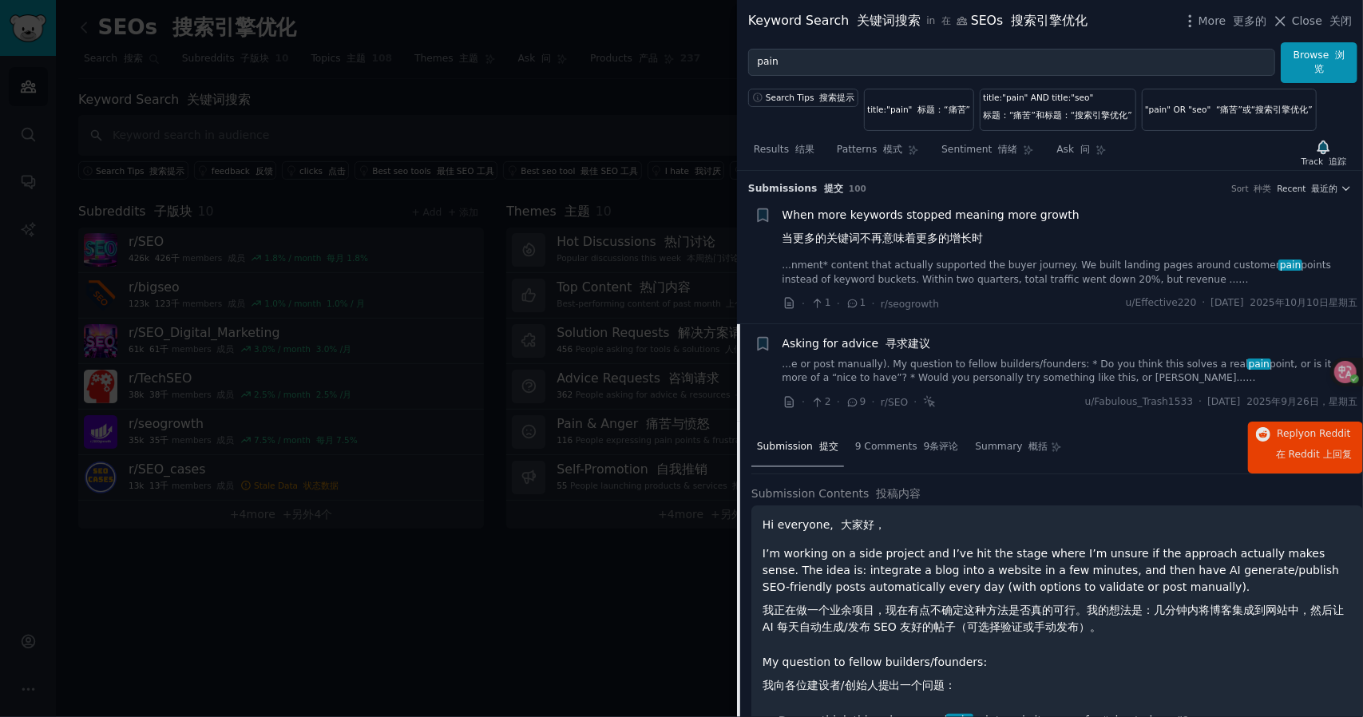
click at [920, 352] on div "Asking for advice 寻求建议 ...e or post manually). My question to fellow builders/f…" at bounding box center [1071, 360] width 576 height 50
click at [901, 343] on font "寻求建议" at bounding box center [908, 343] width 45 height 13
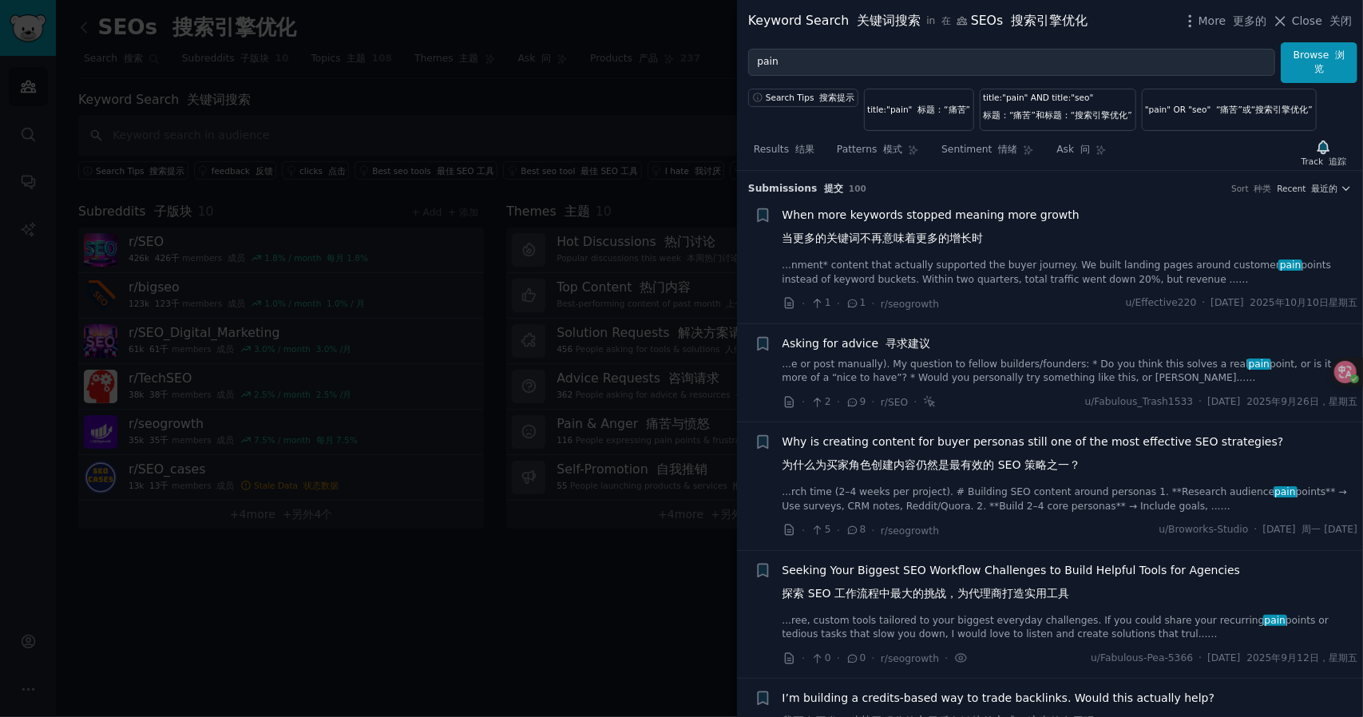
click at [932, 208] on span "When more keywords stopped meaning more growth 当更多的关键词不再意味着更多的增长时" at bounding box center [931, 230] width 297 height 46
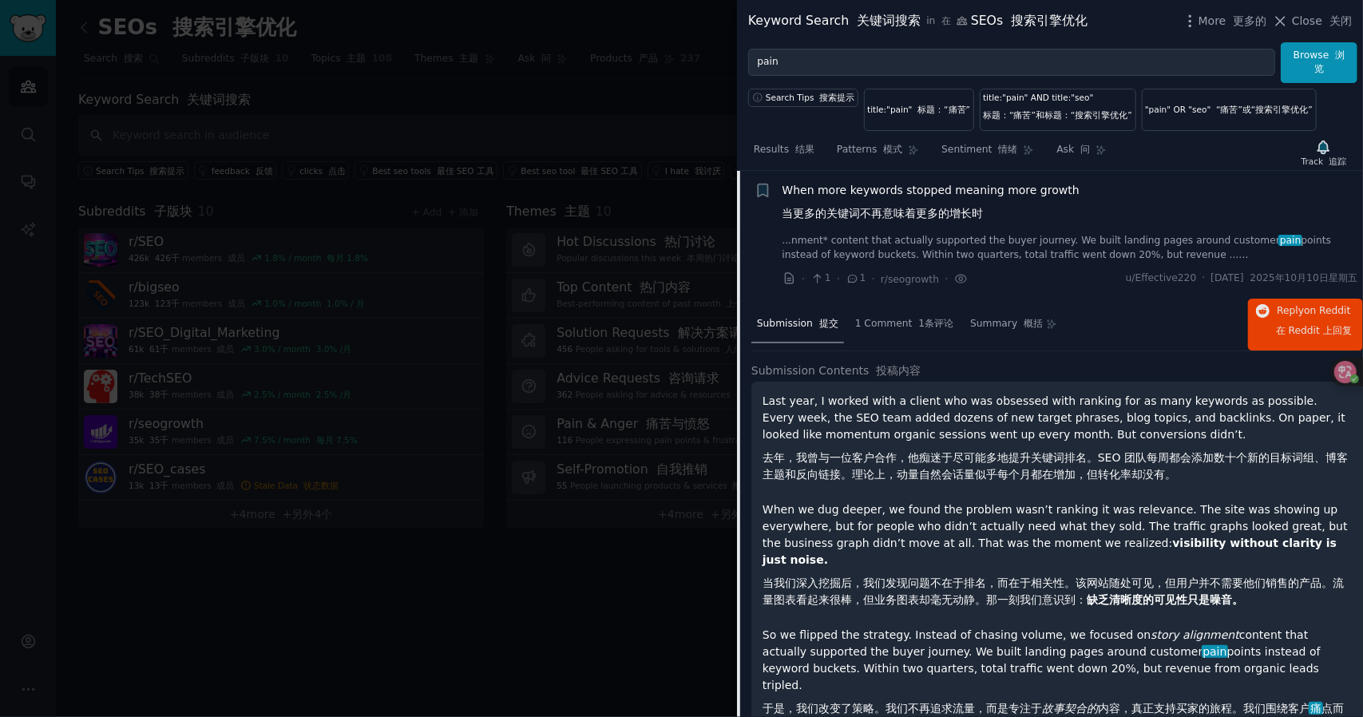
scroll to position [264, 0]
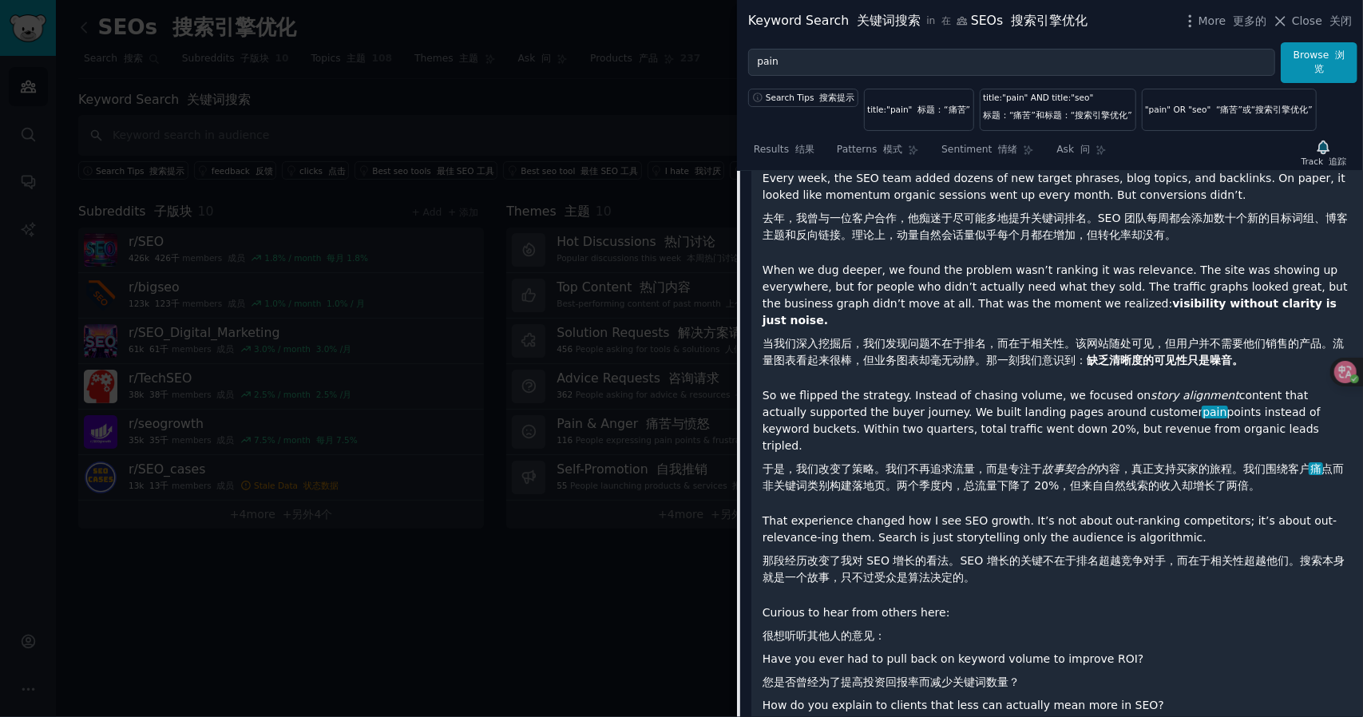
click at [573, 205] on div at bounding box center [681, 358] width 1363 height 717
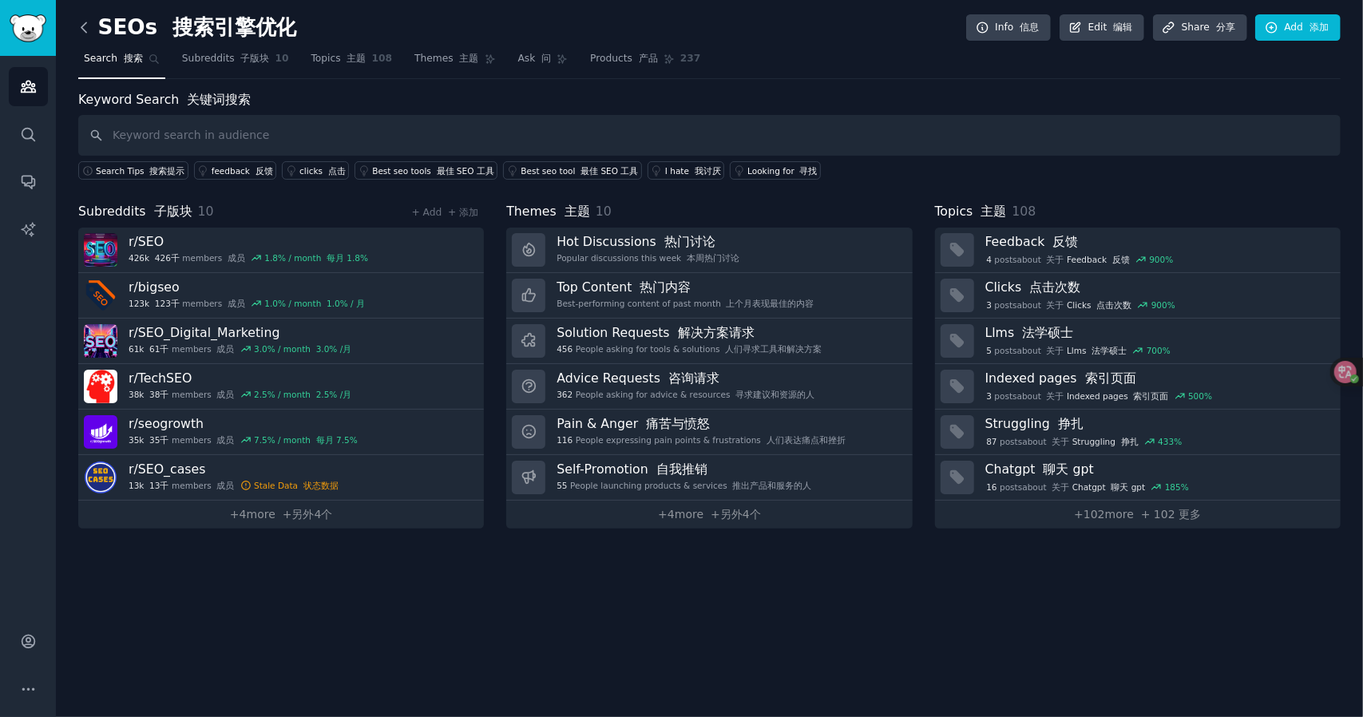
click at [88, 27] on icon at bounding box center [84, 27] width 17 height 17
